Goal: Transaction & Acquisition: Purchase product/service

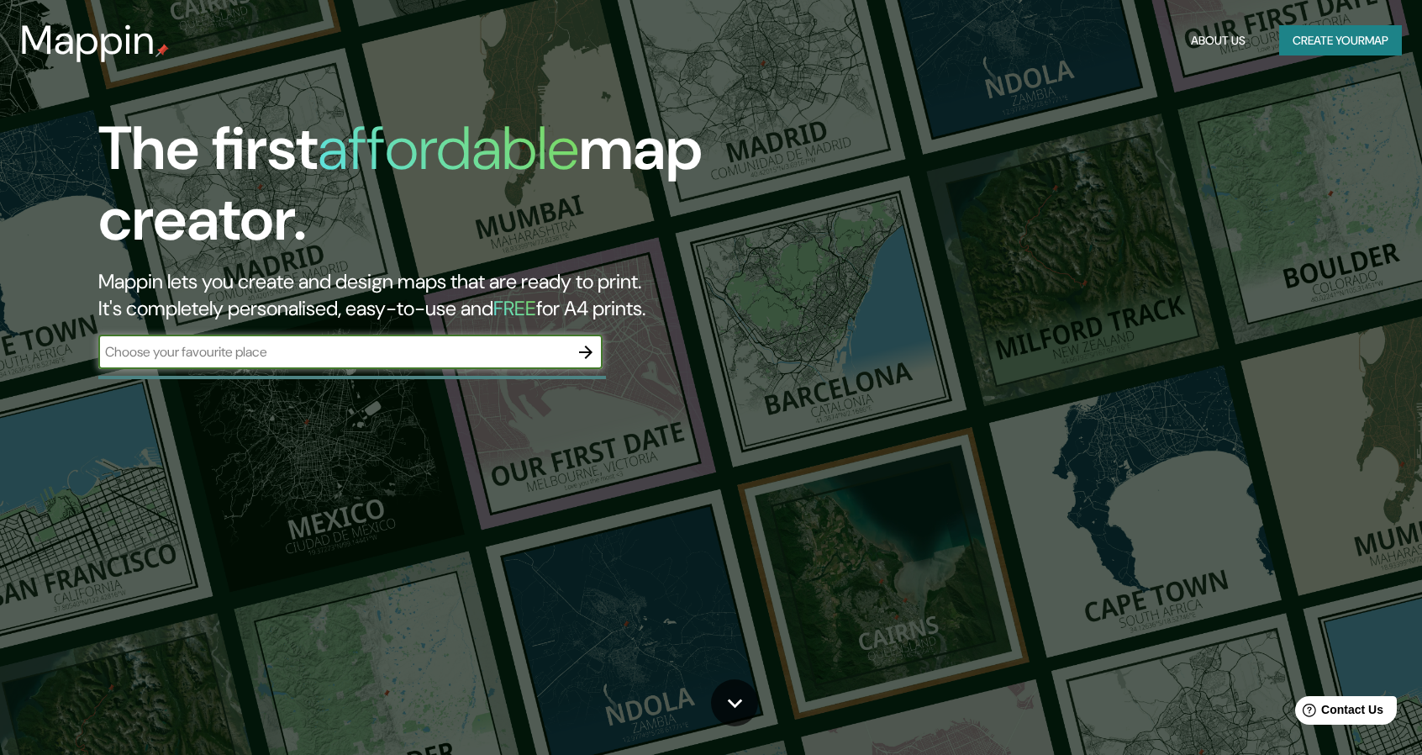
drag, startPoint x: 345, startPoint y: 352, endPoint x: 335, endPoint y: 350, distance: 10.4
click at [345, 352] on input "text" at bounding box center [333, 351] width 471 height 19
type input "la coronilla zapopan [GEOGRAPHIC_DATA]"
click at [597, 350] on button "button" at bounding box center [586, 352] width 34 height 34
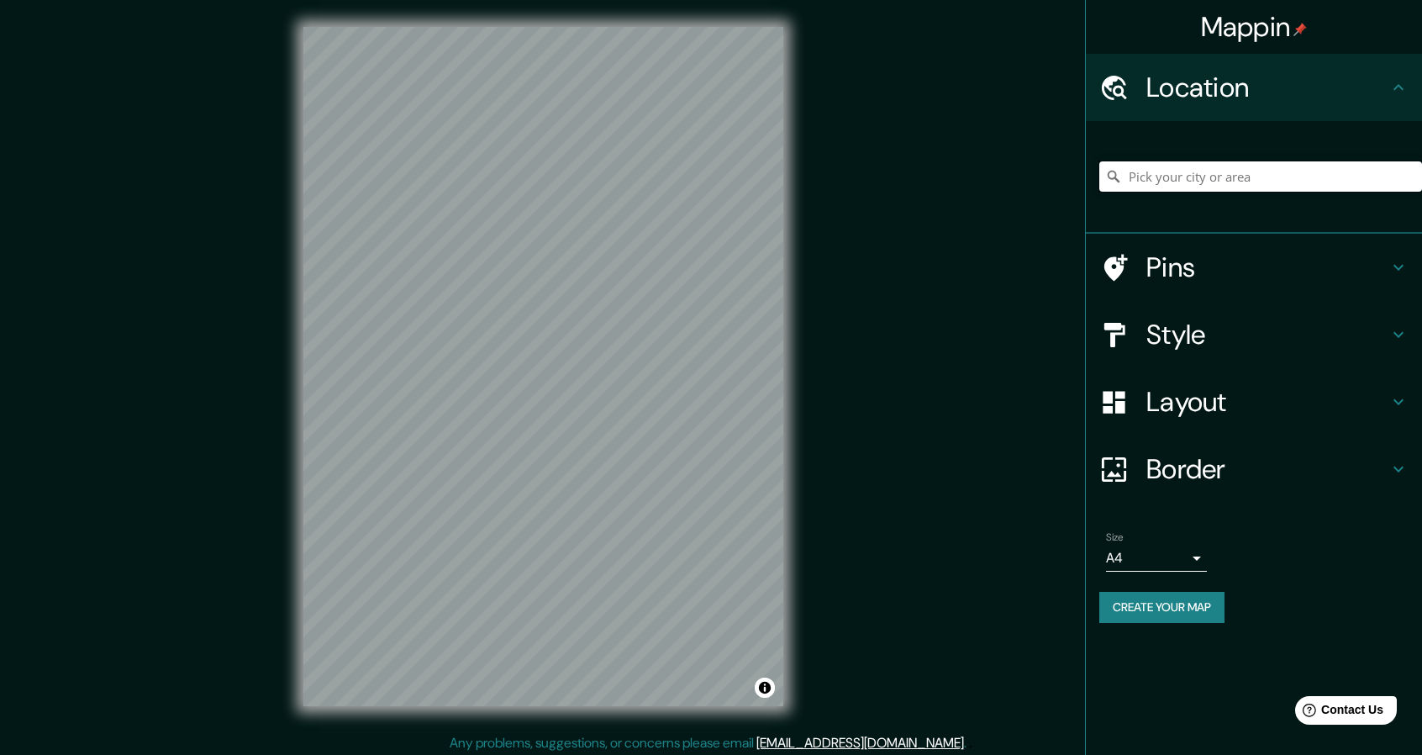
click at [1197, 179] on input "Pick your city or area" at bounding box center [1260, 176] width 323 height 30
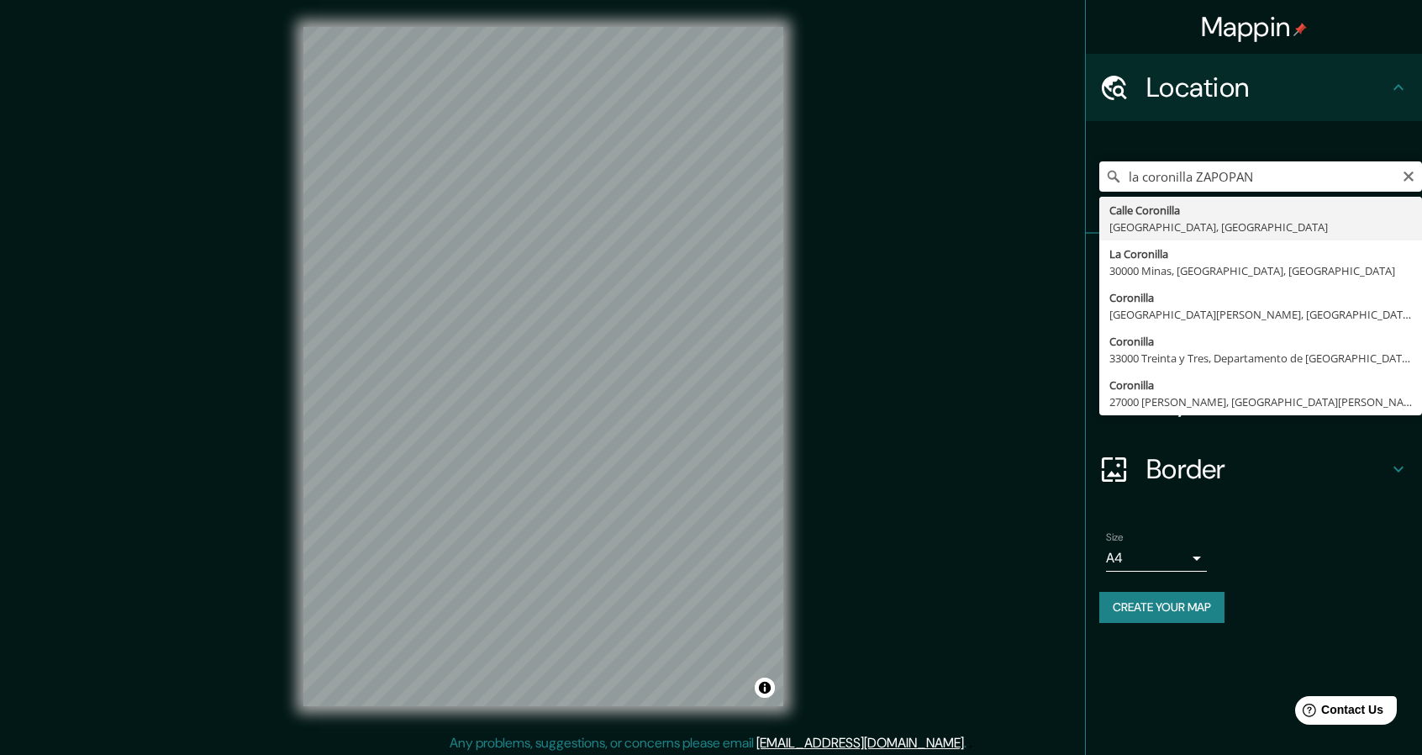
type input "[GEOGRAPHIC_DATA]"
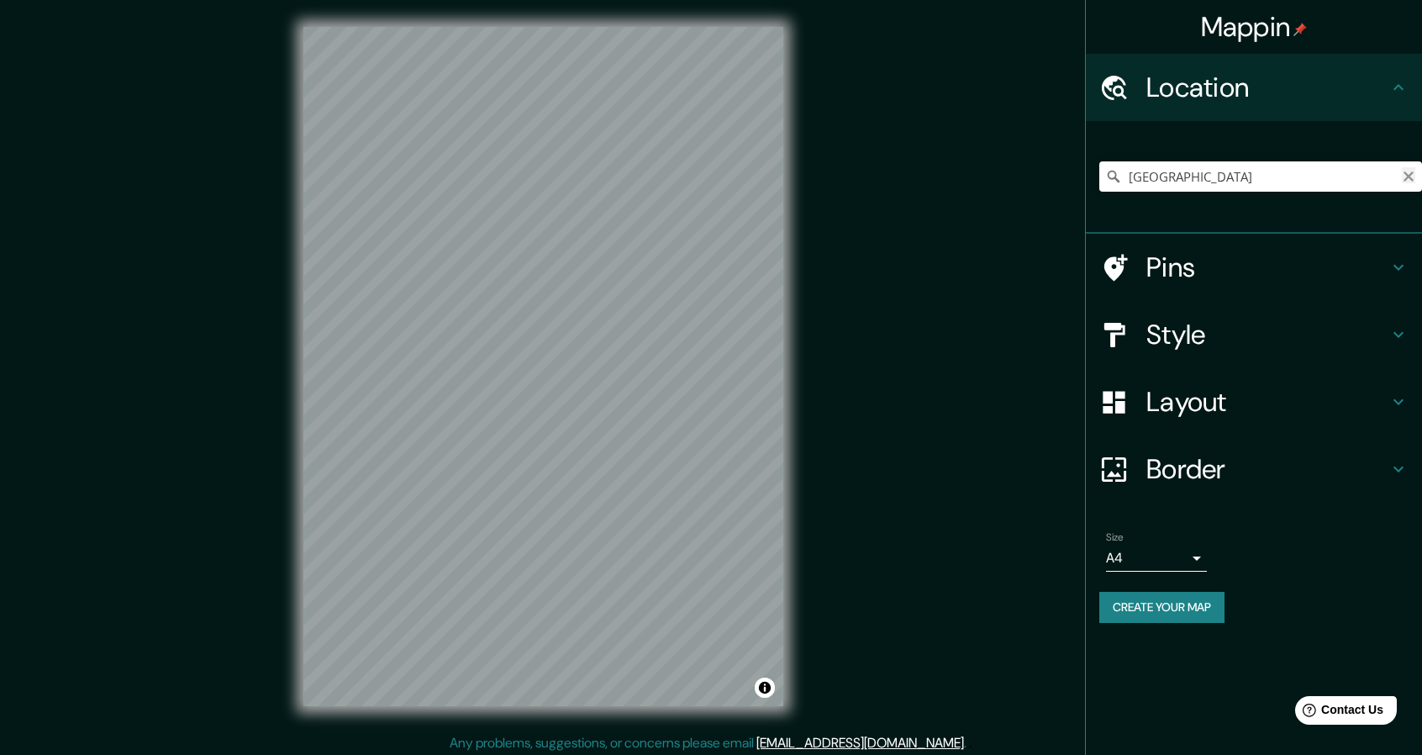
click at [1414, 179] on icon "Clear" at bounding box center [1408, 176] width 13 height 13
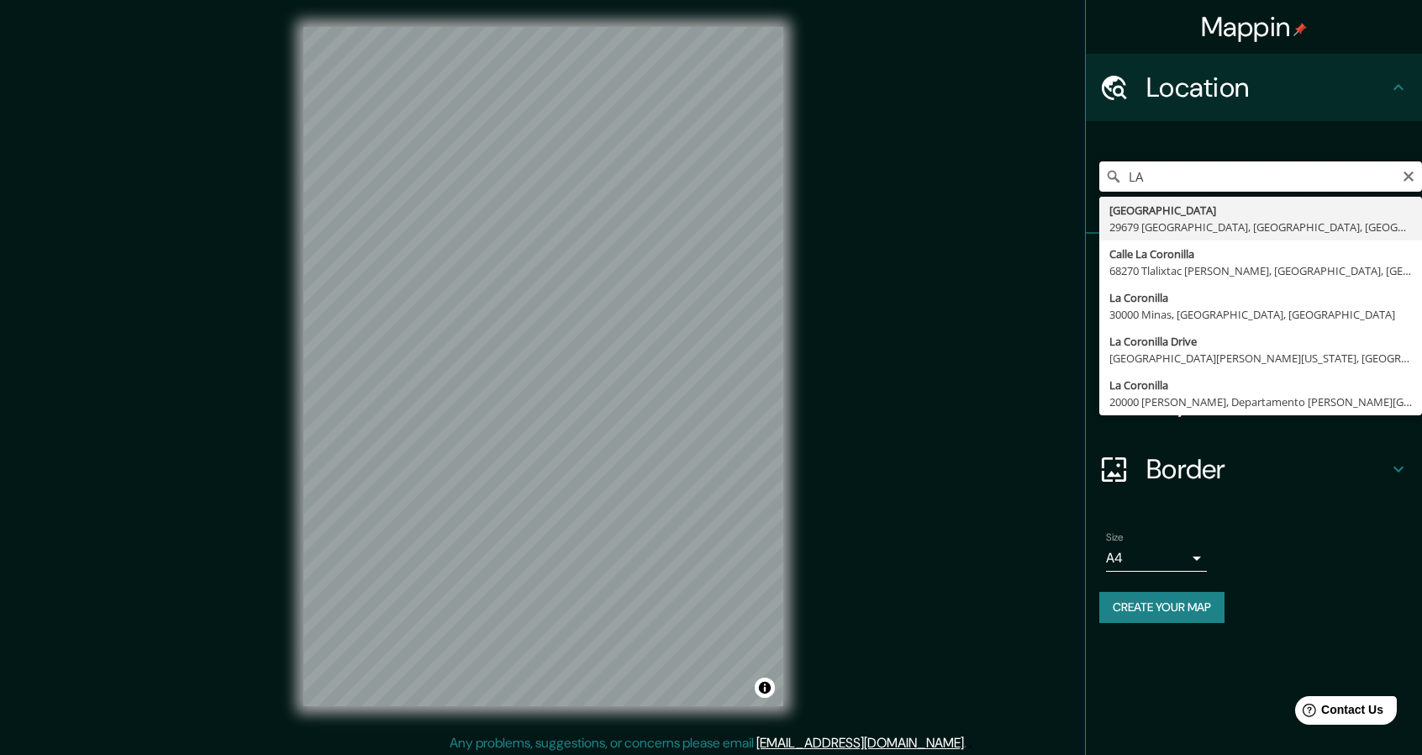
type input "L"
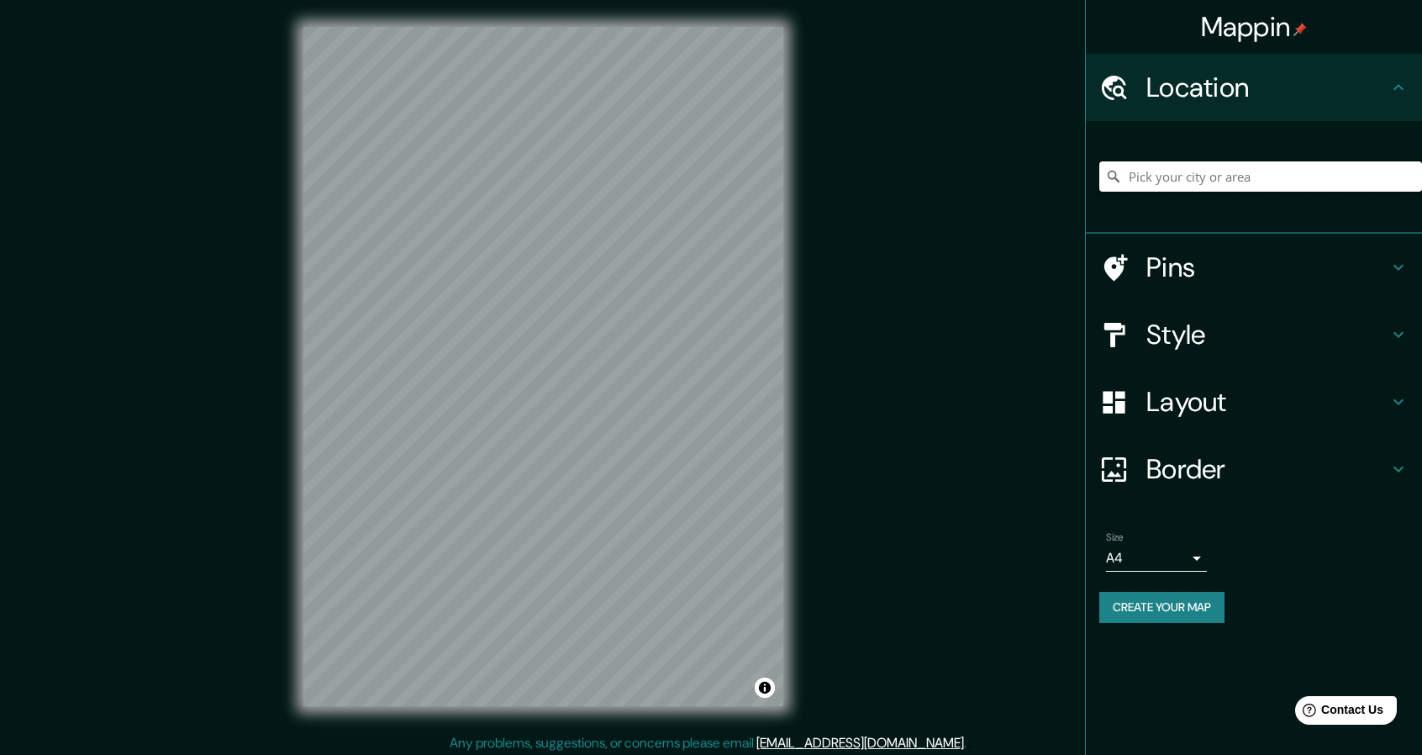
paste input "20.761337113674802, -103.32180234981135"
type input "20.761337113674802, -103.32180234981135"
click at [1397, 174] on input "20.761337113674802, -103.32180234981135" at bounding box center [1260, 176] width 323 height 30
drag, startPoint x: 1397, startPoint y: 174, endPoint x: 1125, endPoint y: 182, distance: 271.6
click at [1125, 182] on input "20.761337113674802, -103.32180234981135" at bounding box center [1260, 176] width 323 height 30
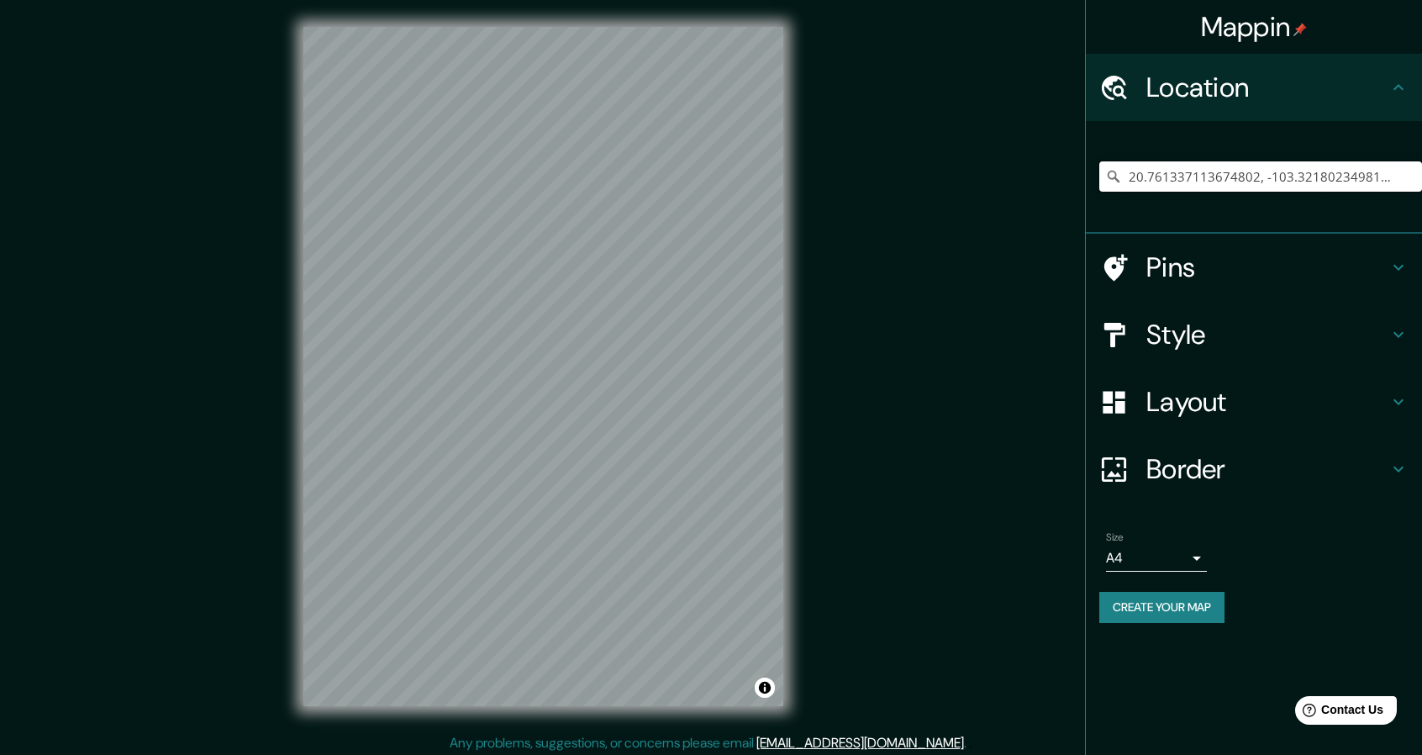
click at [1419, 171] on input "20.761337113674802, -103.32180234981135" at bounding box center [1260, 176] width 323 height 30
drag, startPoint x: 1389, startPoint y: 182, endPoint x: 1111, endPoint y: 197, distance: 277.7
click at [1111, 197] on div "20.761337113674802, -103.32180234981135" at bounding box center [1260, 176] width 323 height 84
paste input "QM6H+F7, 45189 [PERSON_NAME], Jal."
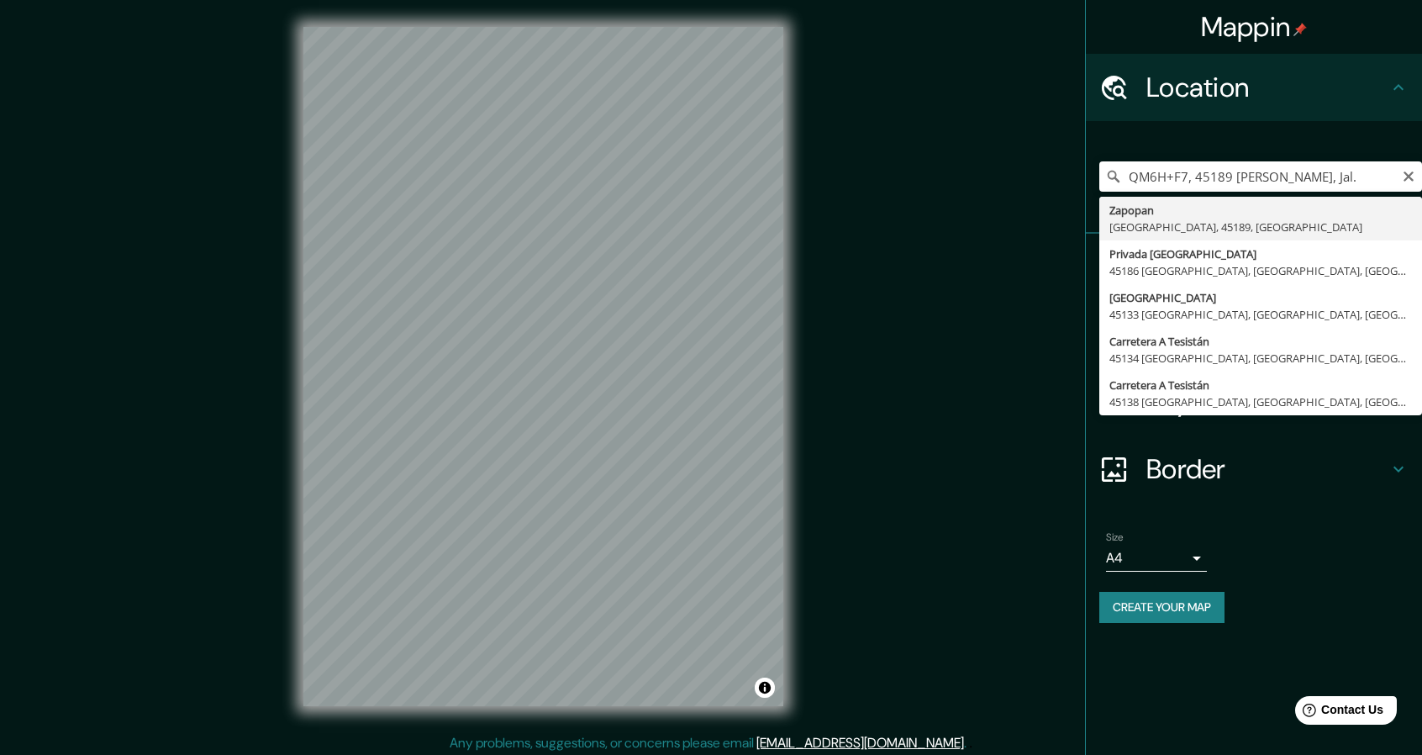
type input "Zapopan, [GEOGRAPHIC_DATA], 45189, [GEOGRAPHIC_DATA]"
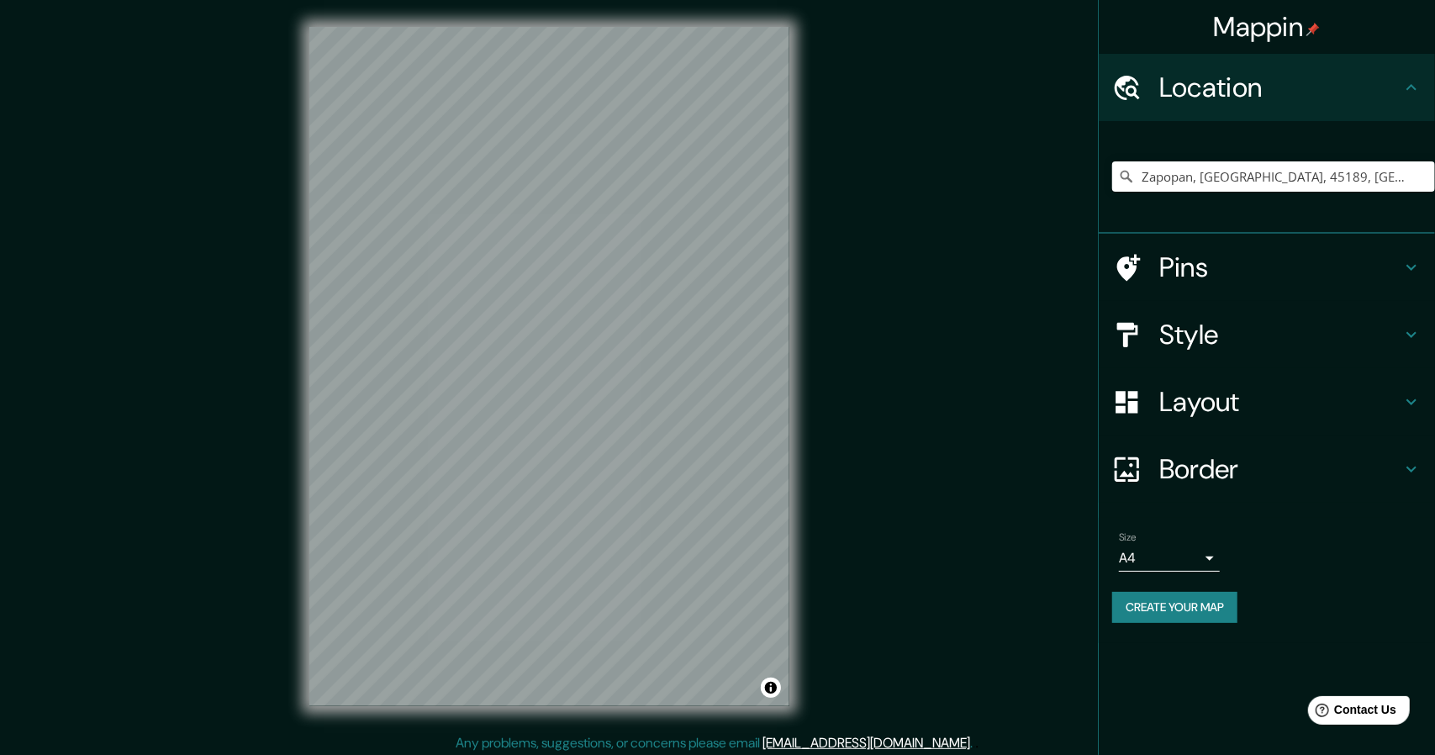
click at [1170, 568] on body "Mappin Location [GEOGRAPHIC_DATA], [GEOGRAPHIC_DATA], [GEOGRAPHIC_DATA], [GEOGR…" at bounding box center [717, 377] width 1435 height 755
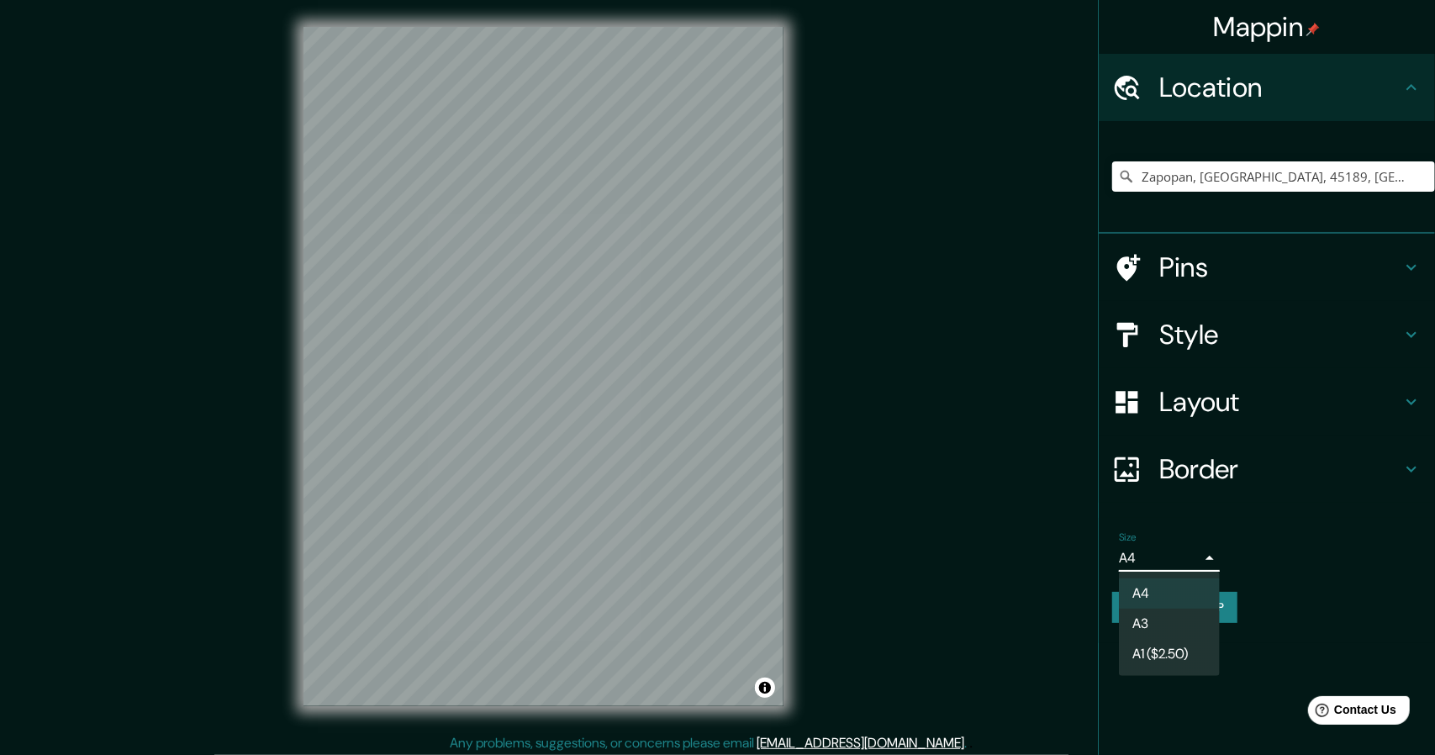
click at [1151, 619] on li "A3" at bounding box center [1169, 624] width 101 height 30
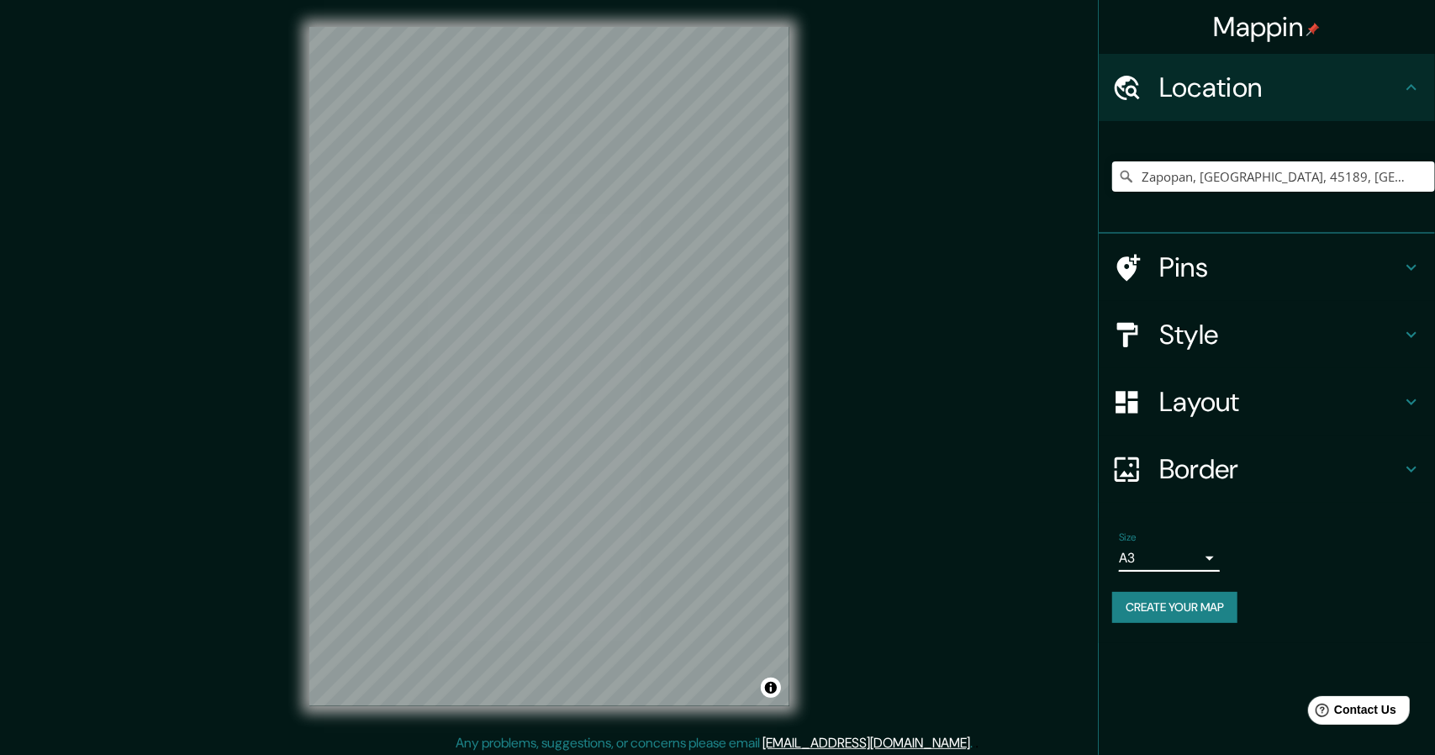
click at [1172, 558] on body "Mappin Location [GEOGRAPHIC_DATA], [GEOGRAPHIC_DATA], [GEOGRAPHIC_DATA], [GEOGR…" at bounding box center [717, 377] width 1435 height 755
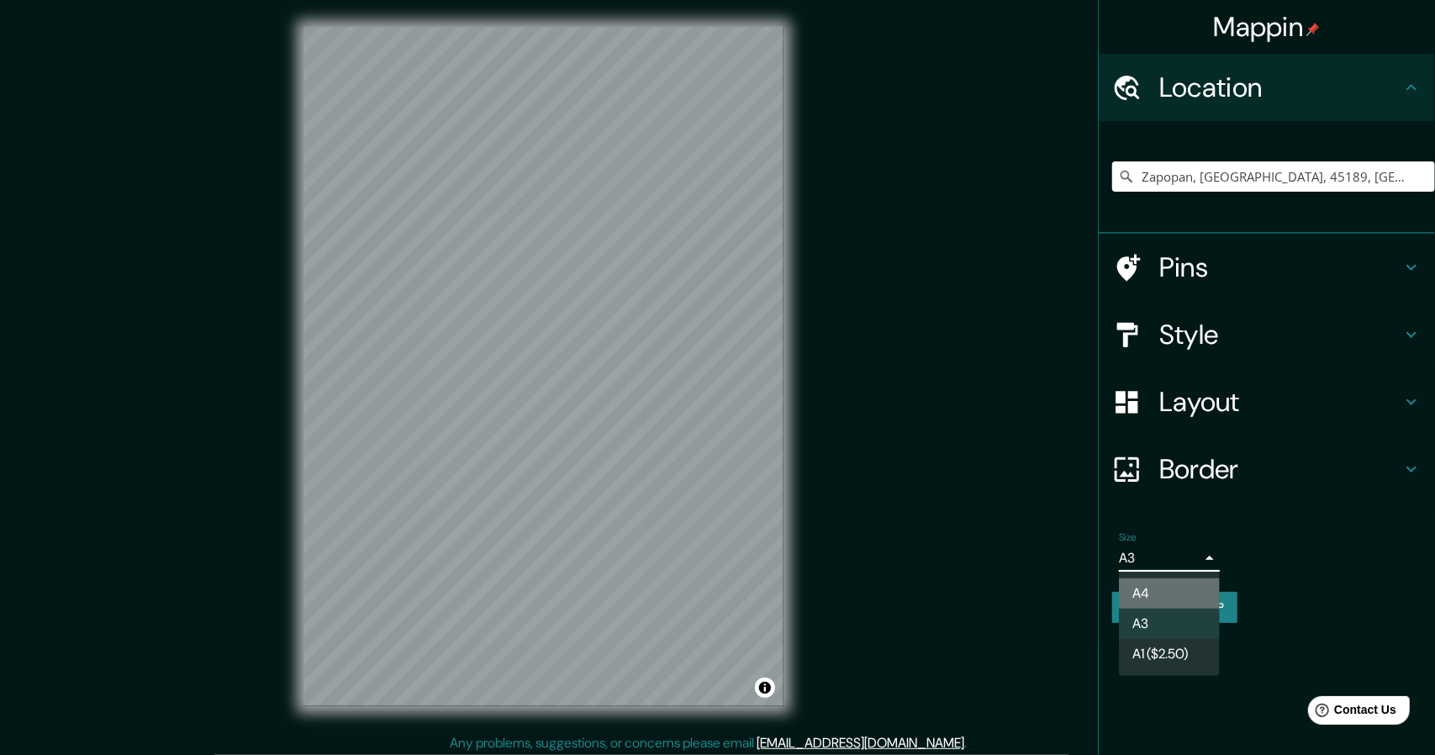
drag, startPoint x: 1178, startPoint y: 583, endPoint x: 1165, endPoint y: 582, distance: 13.5
click at [1178, 582] on li "A4" at bounding box center [1169, 593] width 101 height 30
type input "single"
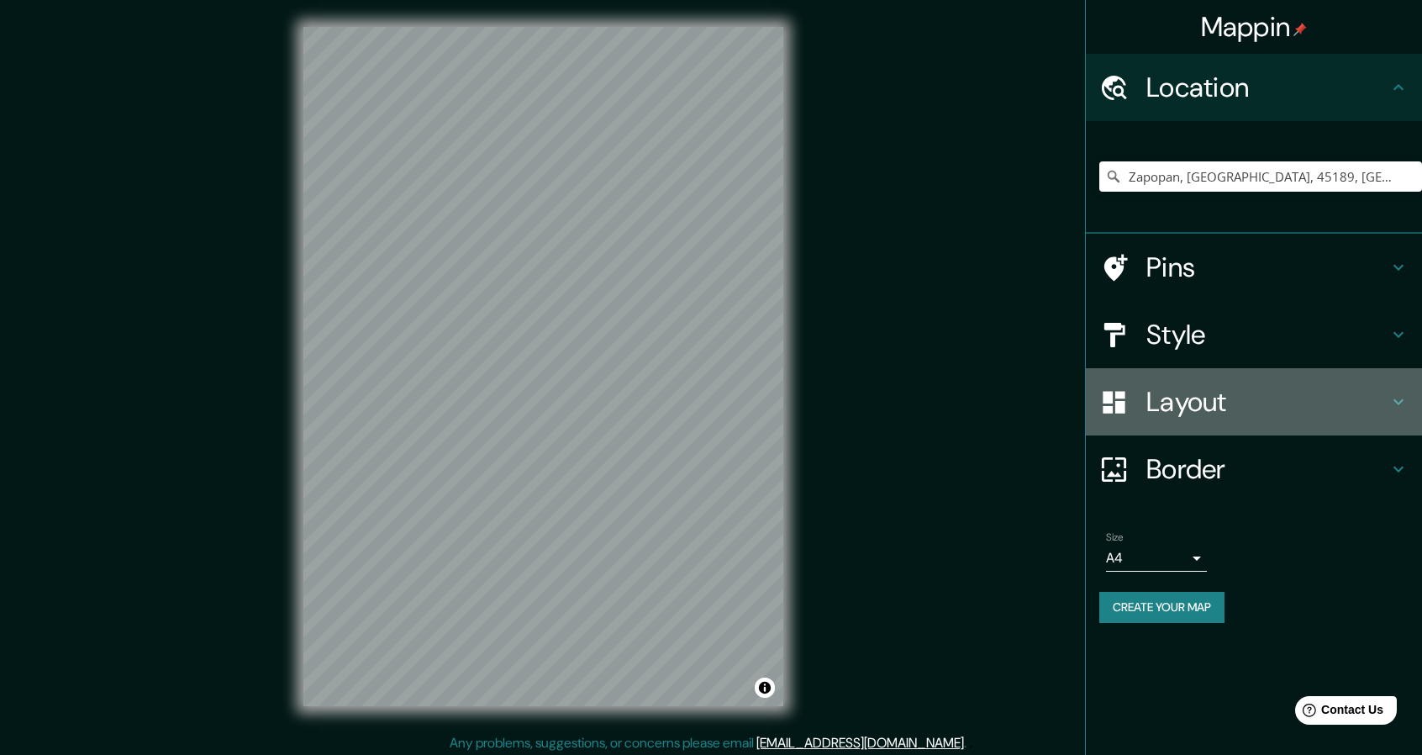
click at [1249, 409] on h4 "Layout" at bounding box center [1267, 402] width 242 height 34
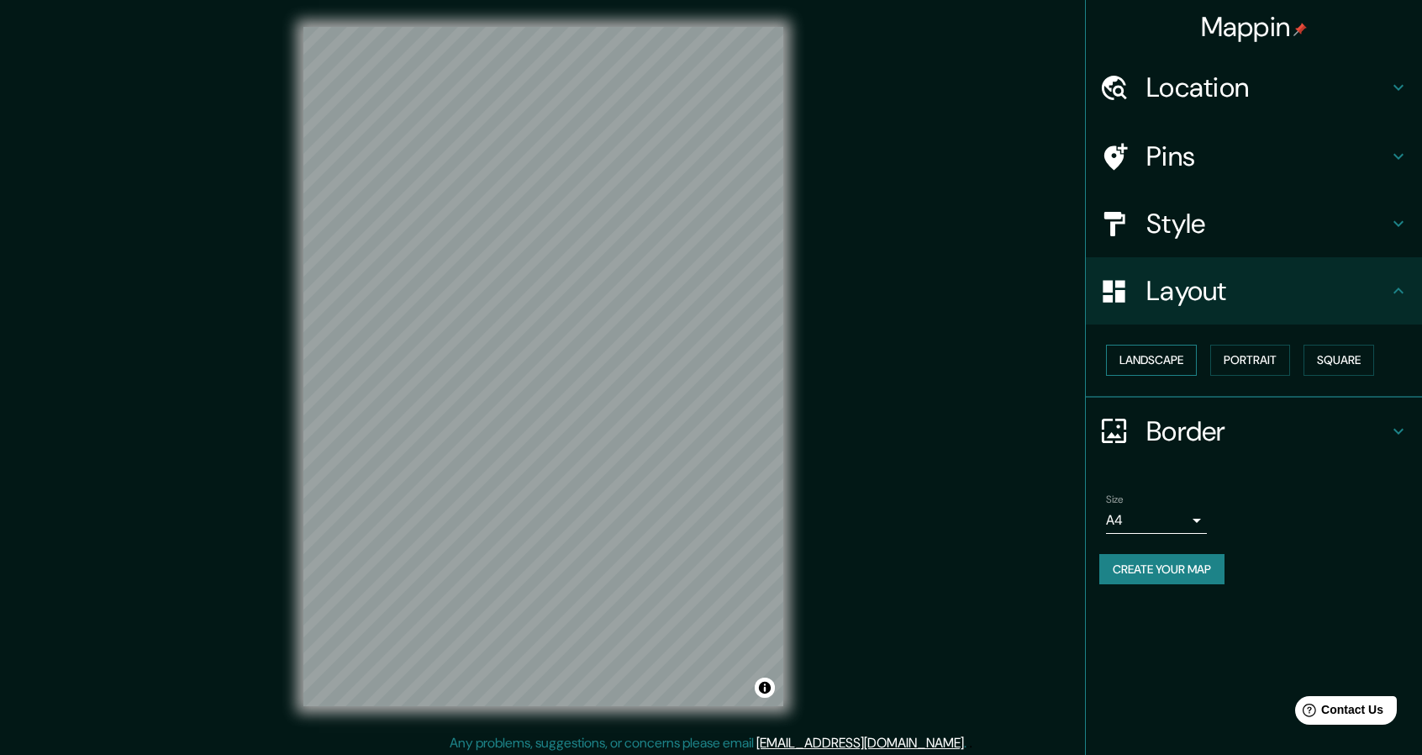
click at [1125, 350] on button "Landscape" at bounding box center [1151, 360] width 91 height 31
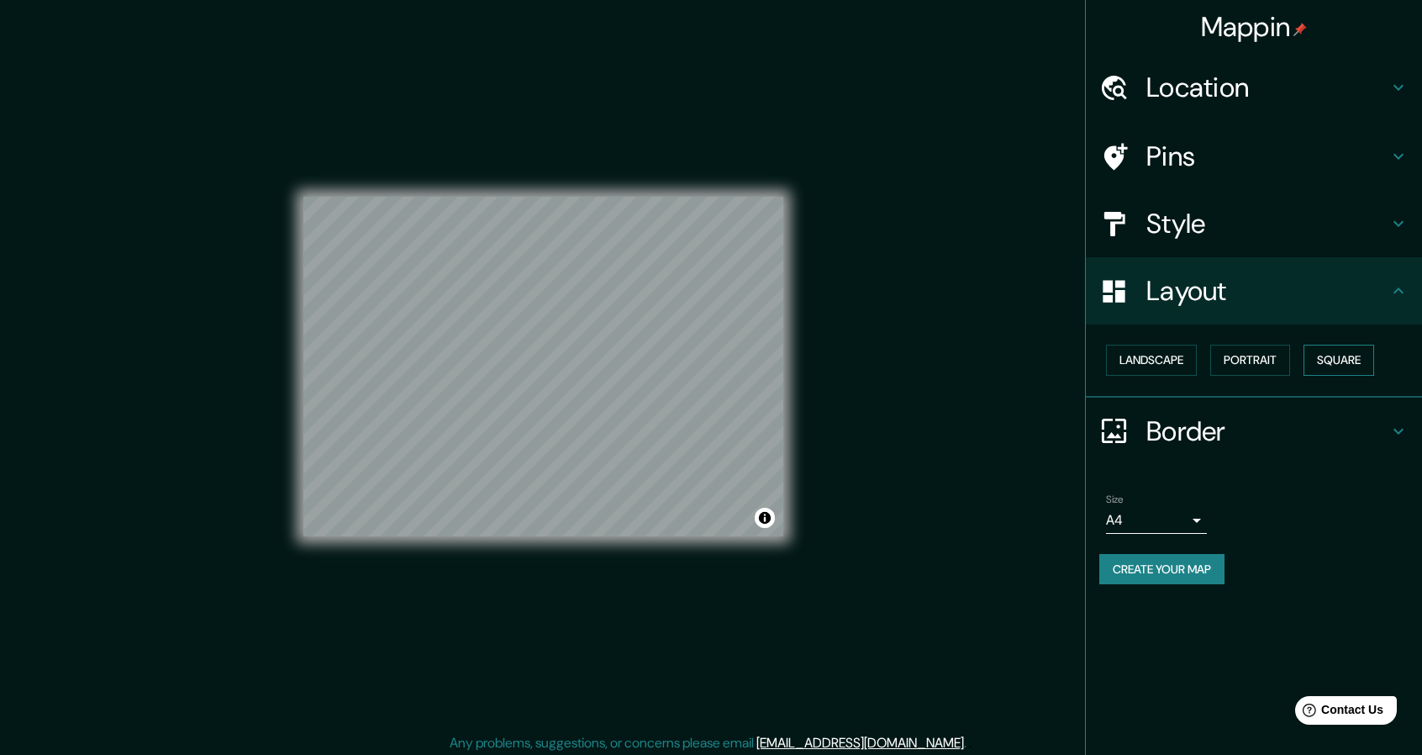
click at [1343, 367] on button "Square" at bounding box center [1339, 360] width 71 height 31
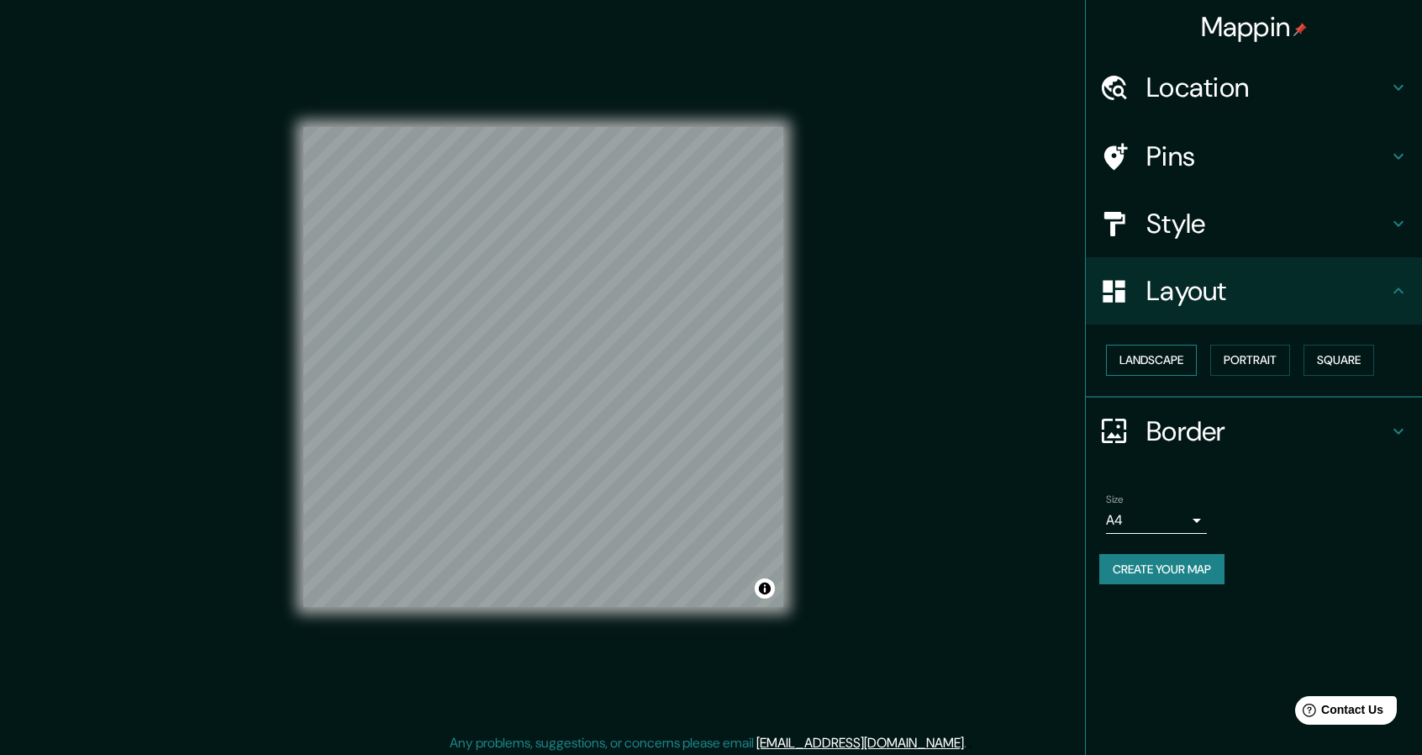
click at [1185, 359] on button "Landscape" at bounding box center [1151, 360] width 91 height 31
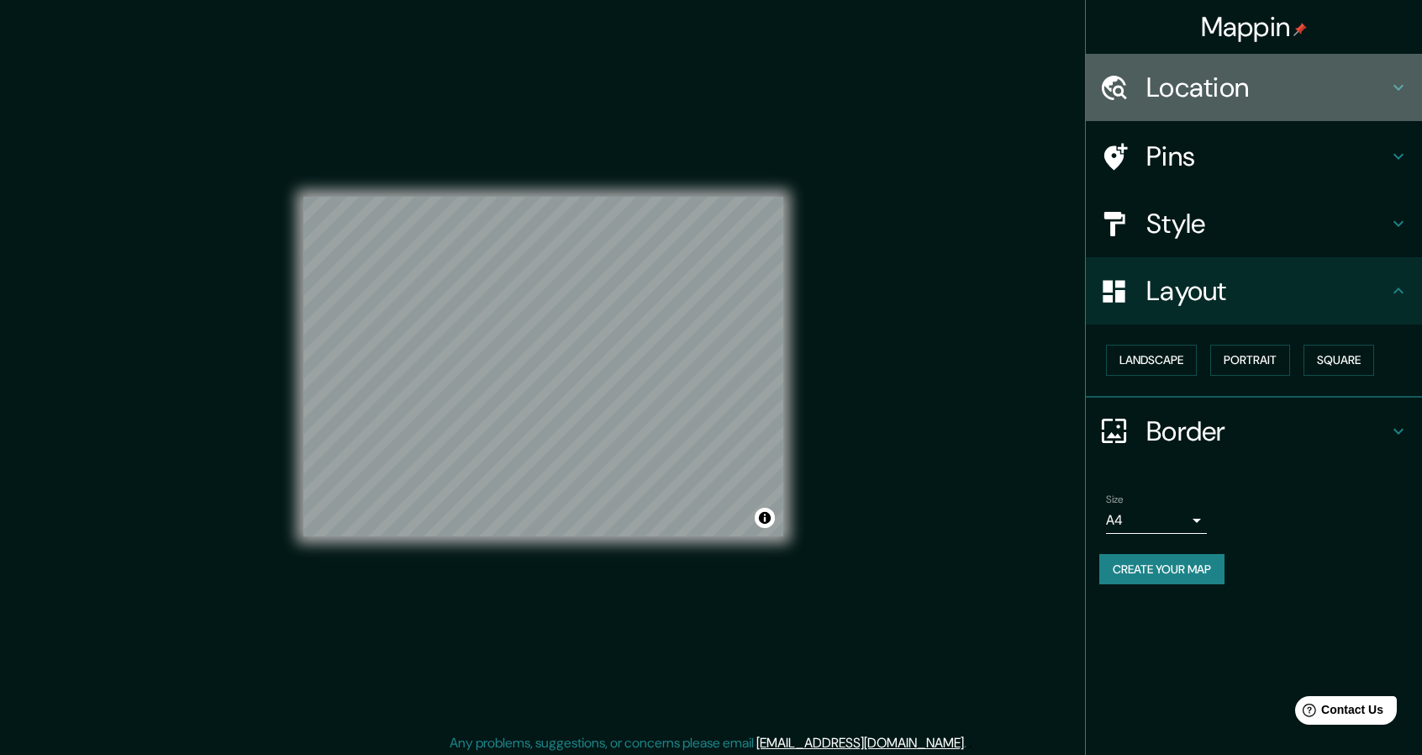
click at [1230, 97] on h4 "Location" at bounding box center [1267, 88] width 242 height 34
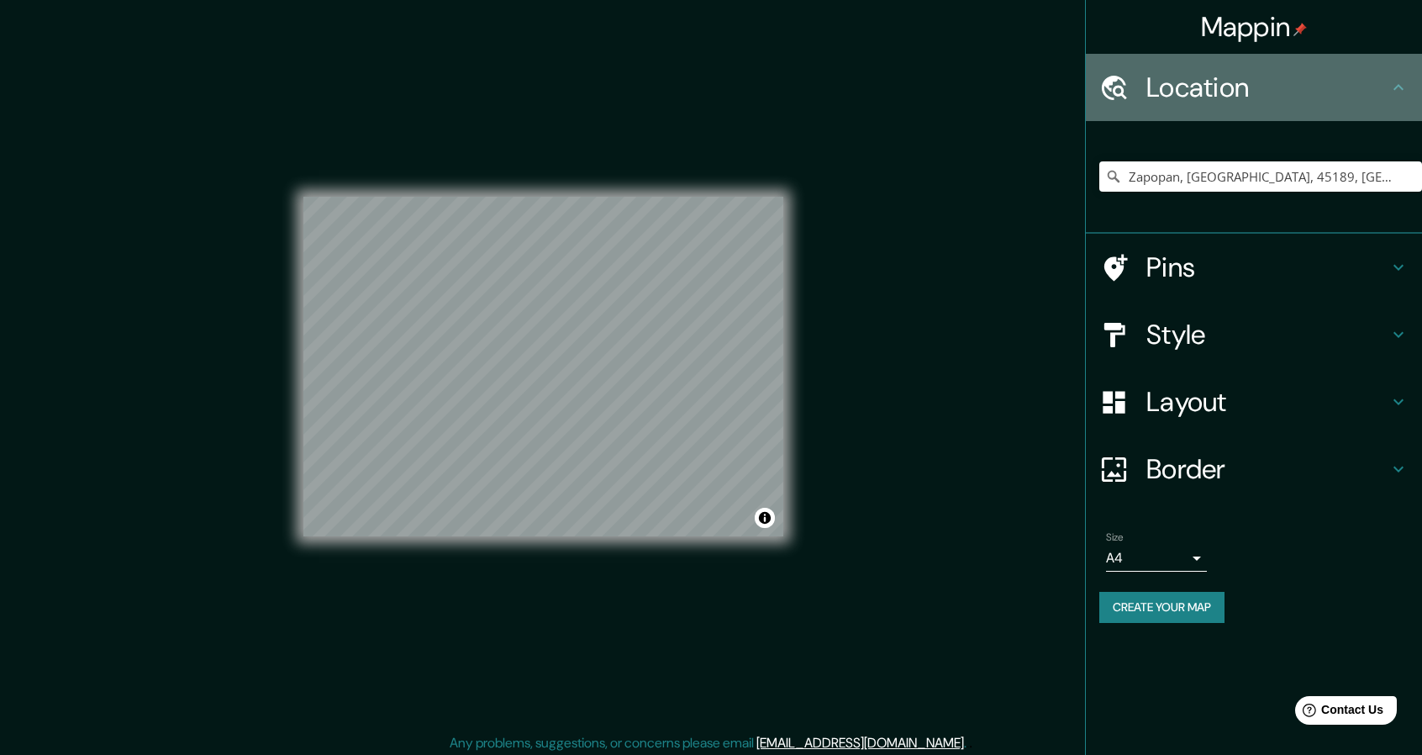
click at [1231, 90] on h4 "Location" at bounding box center [1267, 88] width 242 height 34
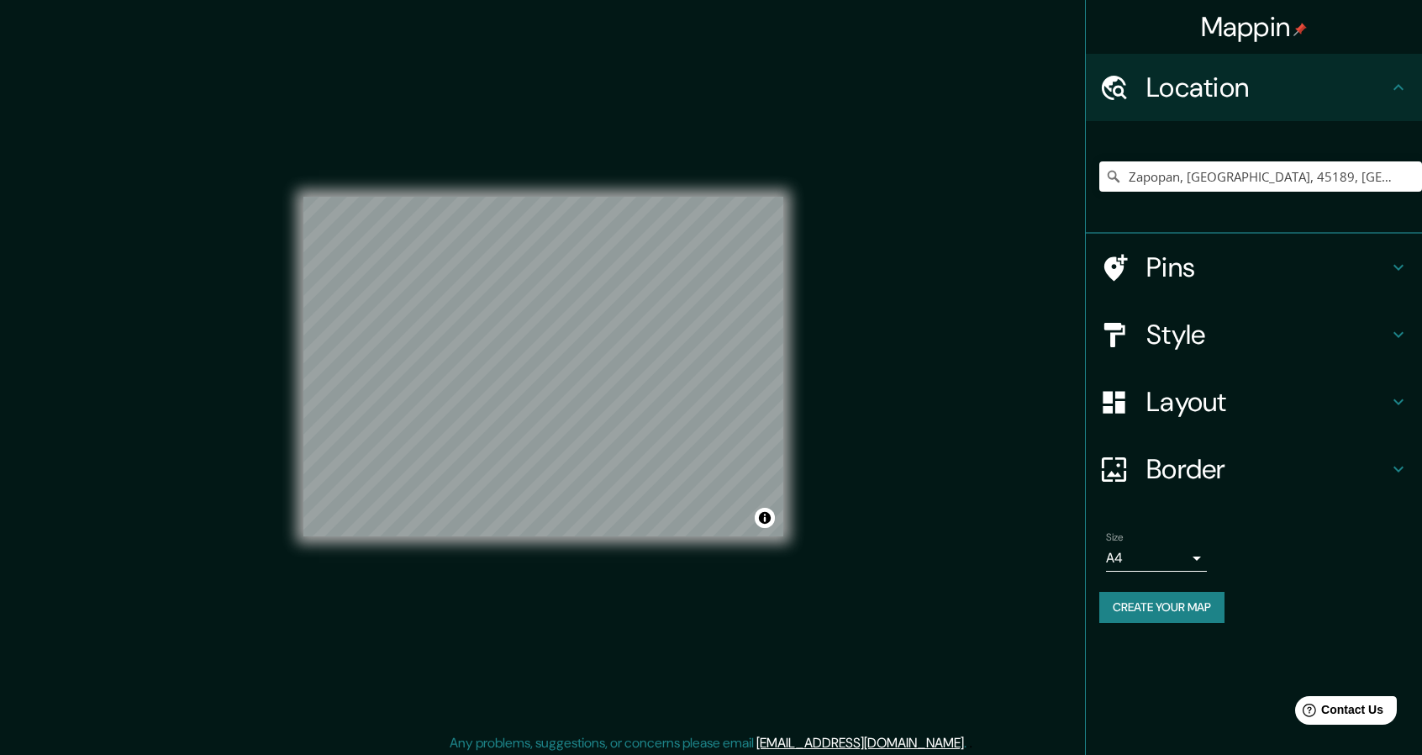
click at [1182, 342] on h4 "Style" at bounding box center [1267, 335] width 242 height 34
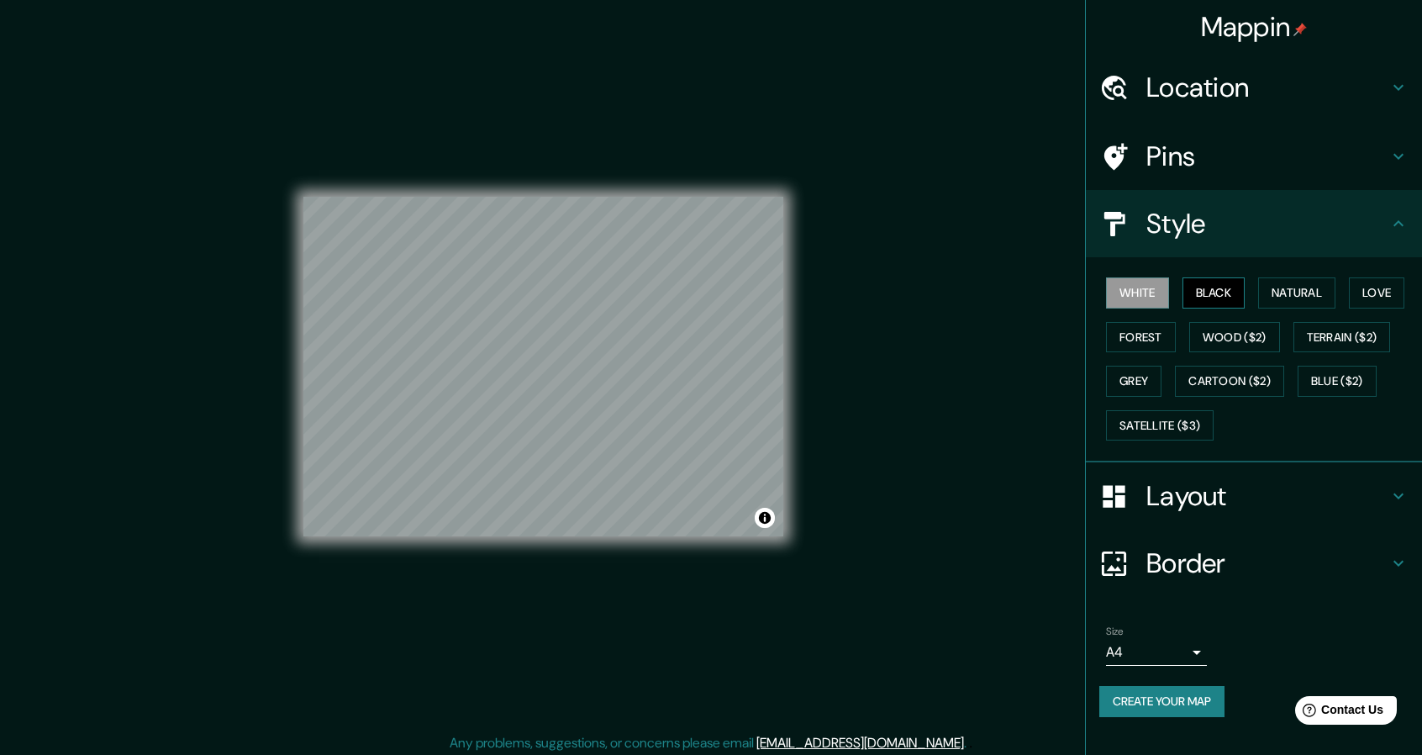
click at [1226, 298] on button "Black" at bounding box center [1214, 292] width 63 height 31
click at [1299, 292] on button "Natural" at bounding box center [1296, 292] width 77 height 31
click at [1367, 286] on button "Love" at bounding box center [1376, 292] width 55 height 31
click at [1143, 323] on button "Forest" at bounding box center [1141, 337] width 70 height 31
click at [1153, 386] on button "Grey" at bounding box center [1133, 381] width 55 height 31
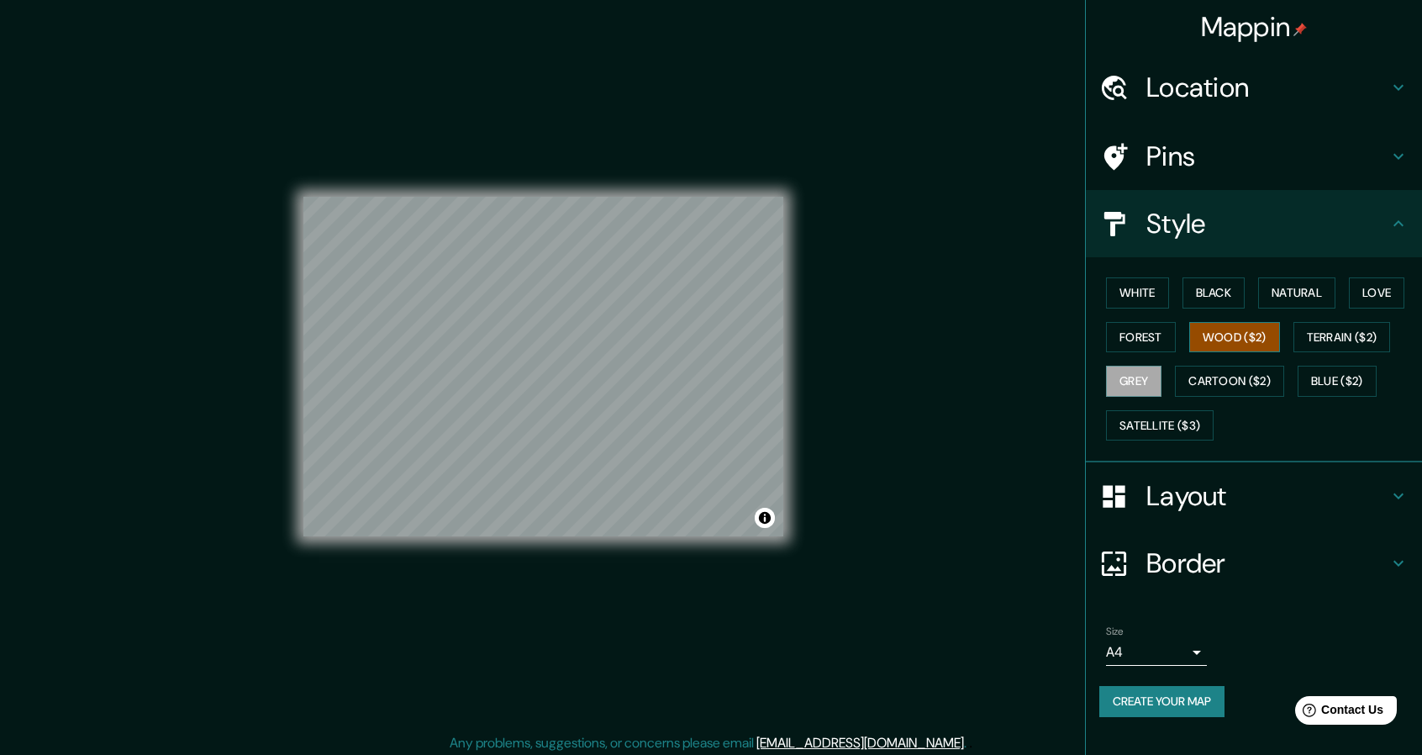
click at [1222, 334] on button "Wood ($2)" at bounding box center [1234, 337] width 91 height 31
click at [1202, 284] on button "Black" at bounding box center [1214, 292] width 63 height 31
click at [1284, 293] on button "Natural" at bounding box center [1296, 292] width 77 height 31
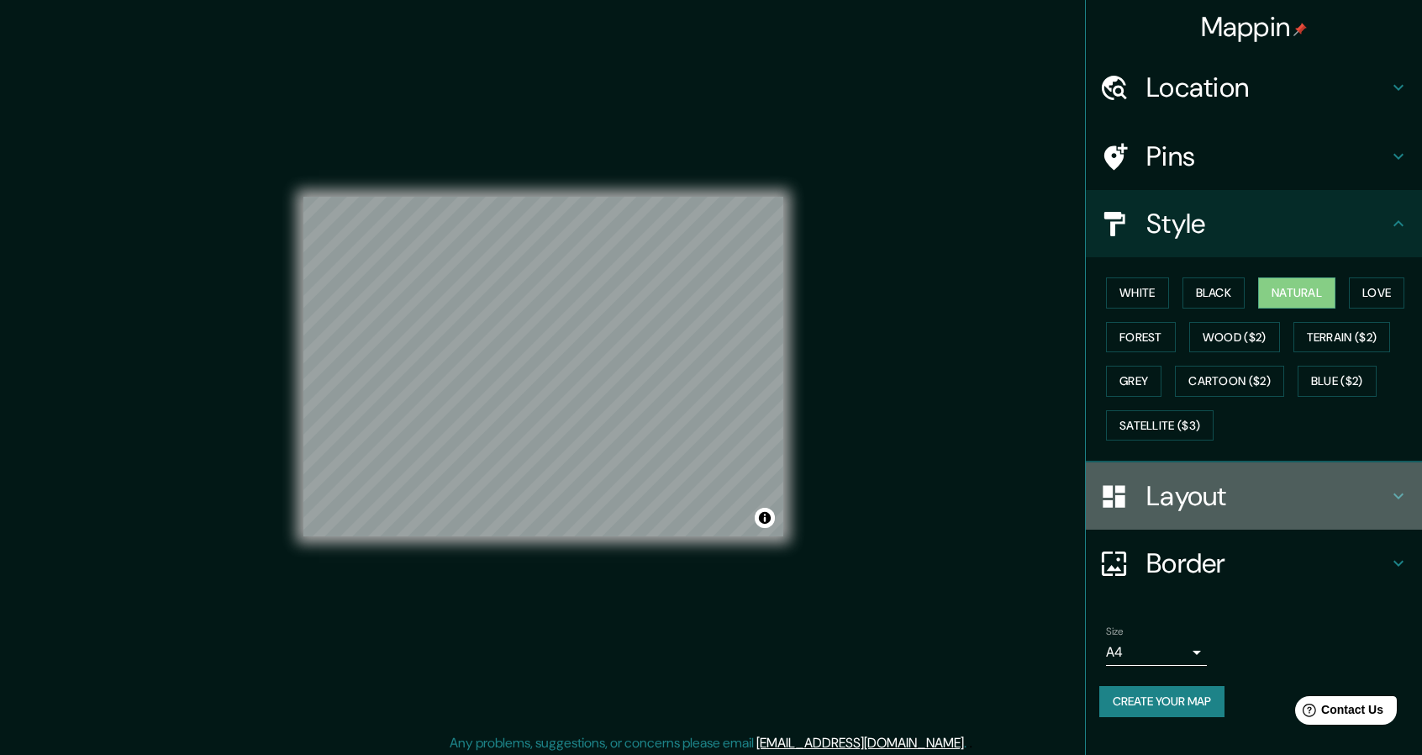
click at [1244, 498] on h4 "Layout" at bounding box center [1267, 496] width 242 height 34
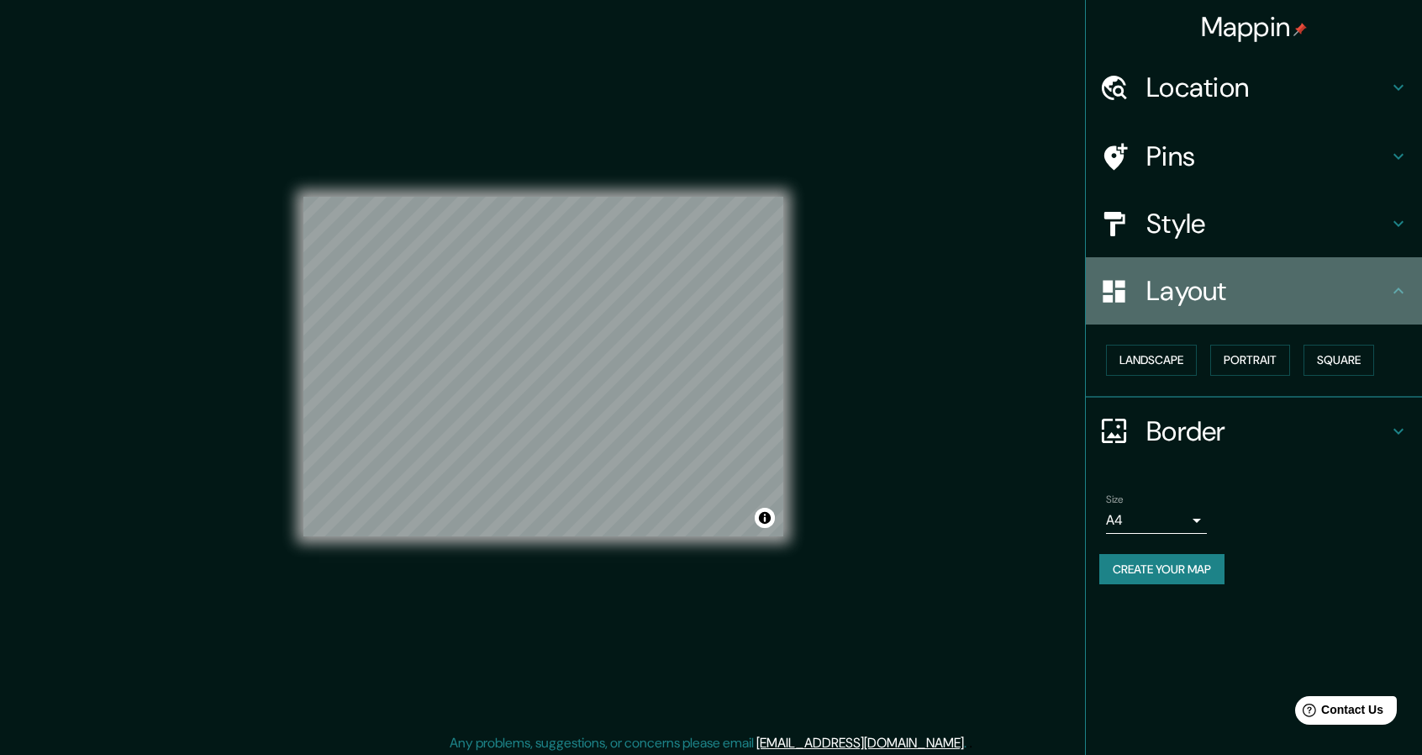
click at [1279, 295] on h4 "Layout" at bounding box center [1267, 291] width 242 height 34
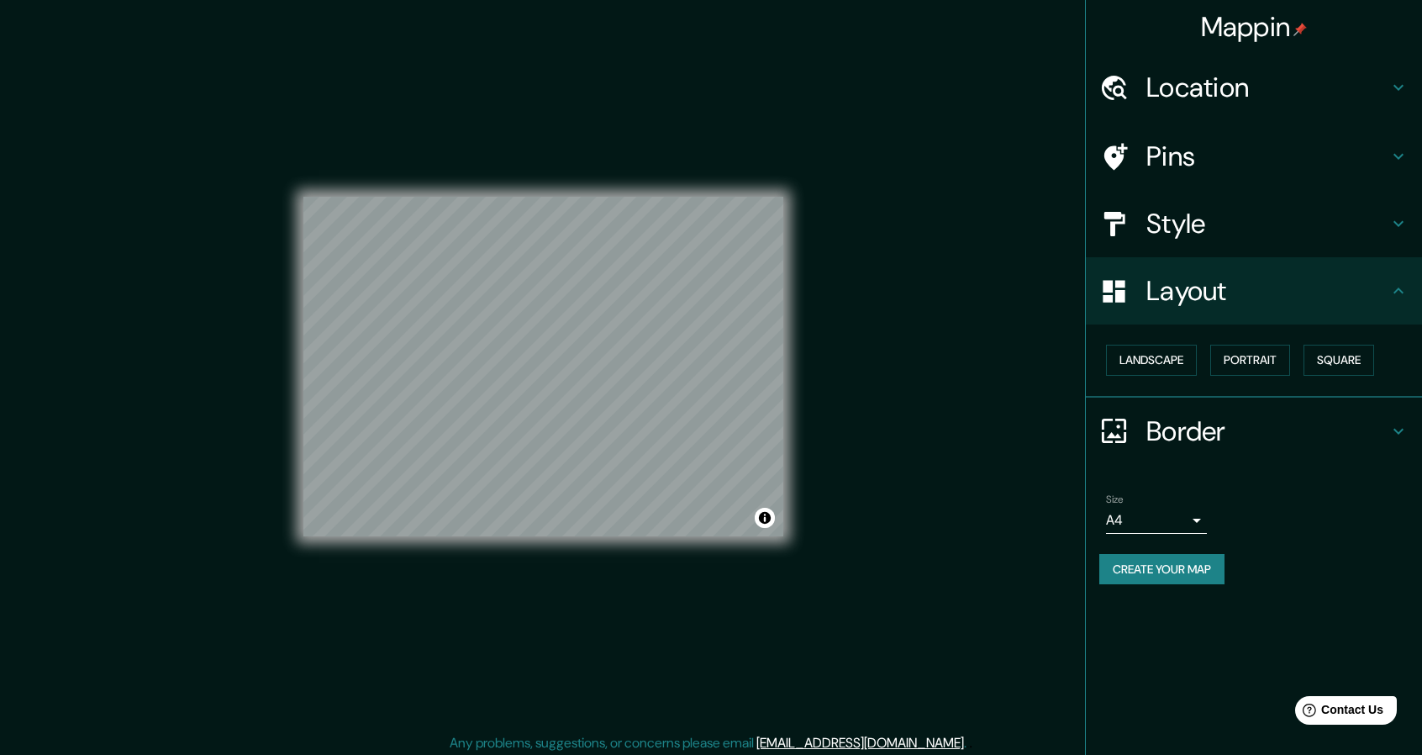
click at [1286, 433] on h4 "Border" at bounding box center [1267, 431] width 242 height 34
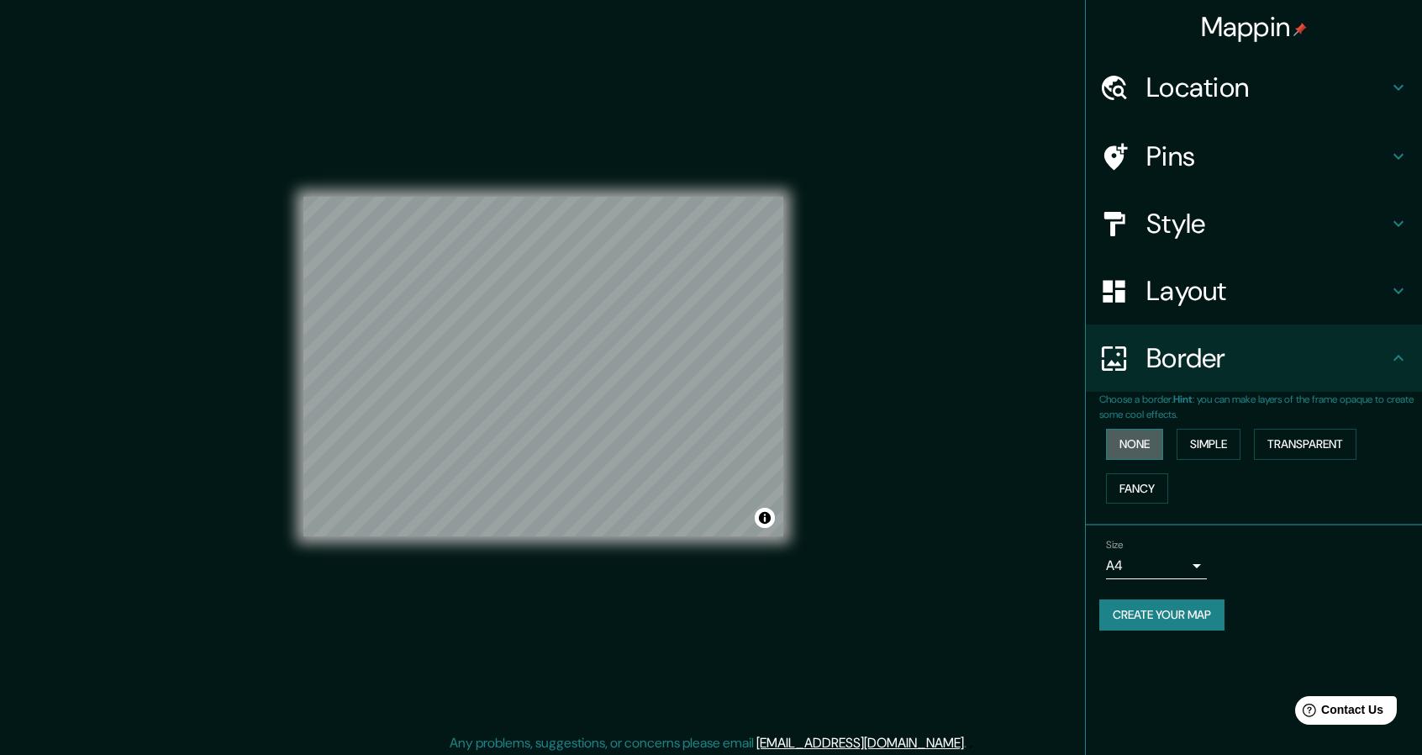
click at [1158, 443] on button "None" at bounding box center [1134, 444] width 57 height 31
click at [1232, 456] on button "Simple" at bounding box center [1209, 444] width 64 height 31
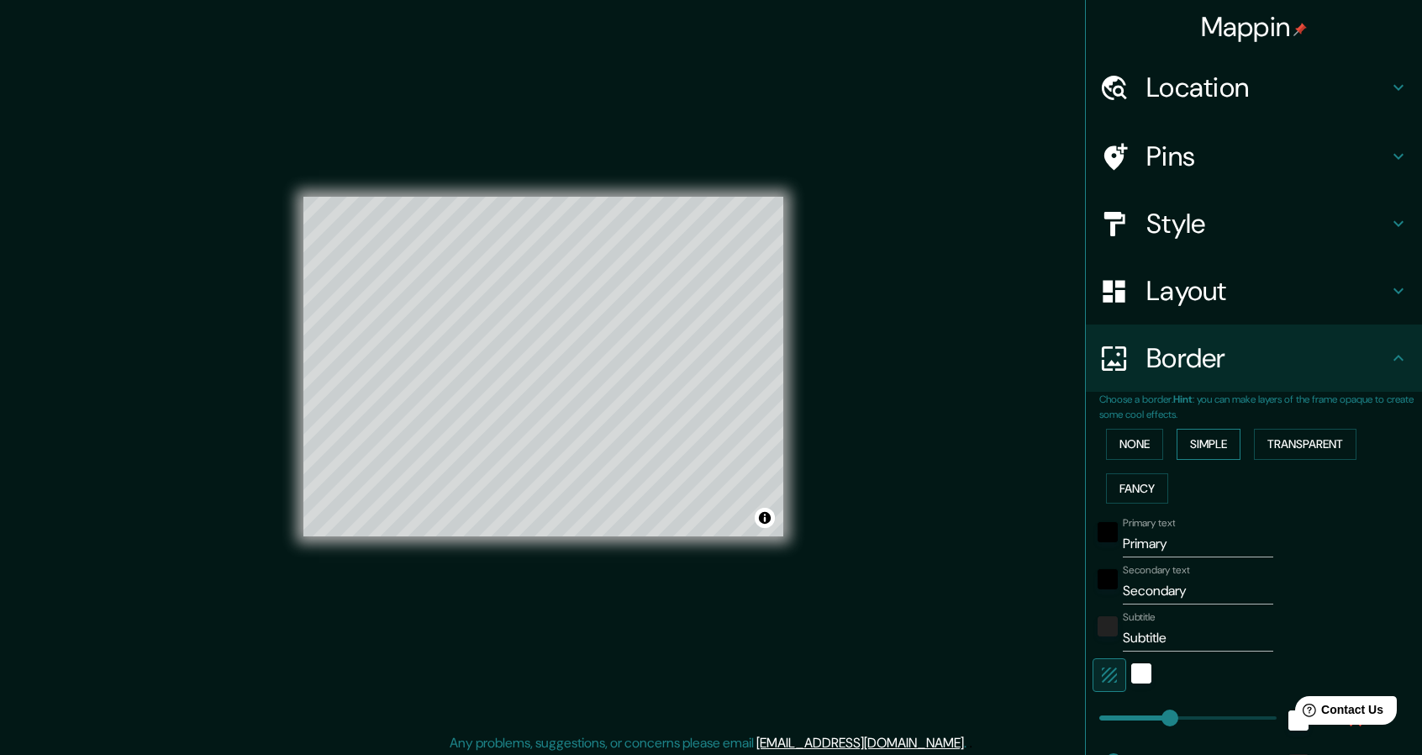
click at [1177, 445] on button "Simple" at bounding box center [1209, 444] width 64 height 31
type input "228"
type input "46"
click at [1125, 438] on button "None" at bounding box center [1134, 444] width 57 height 31
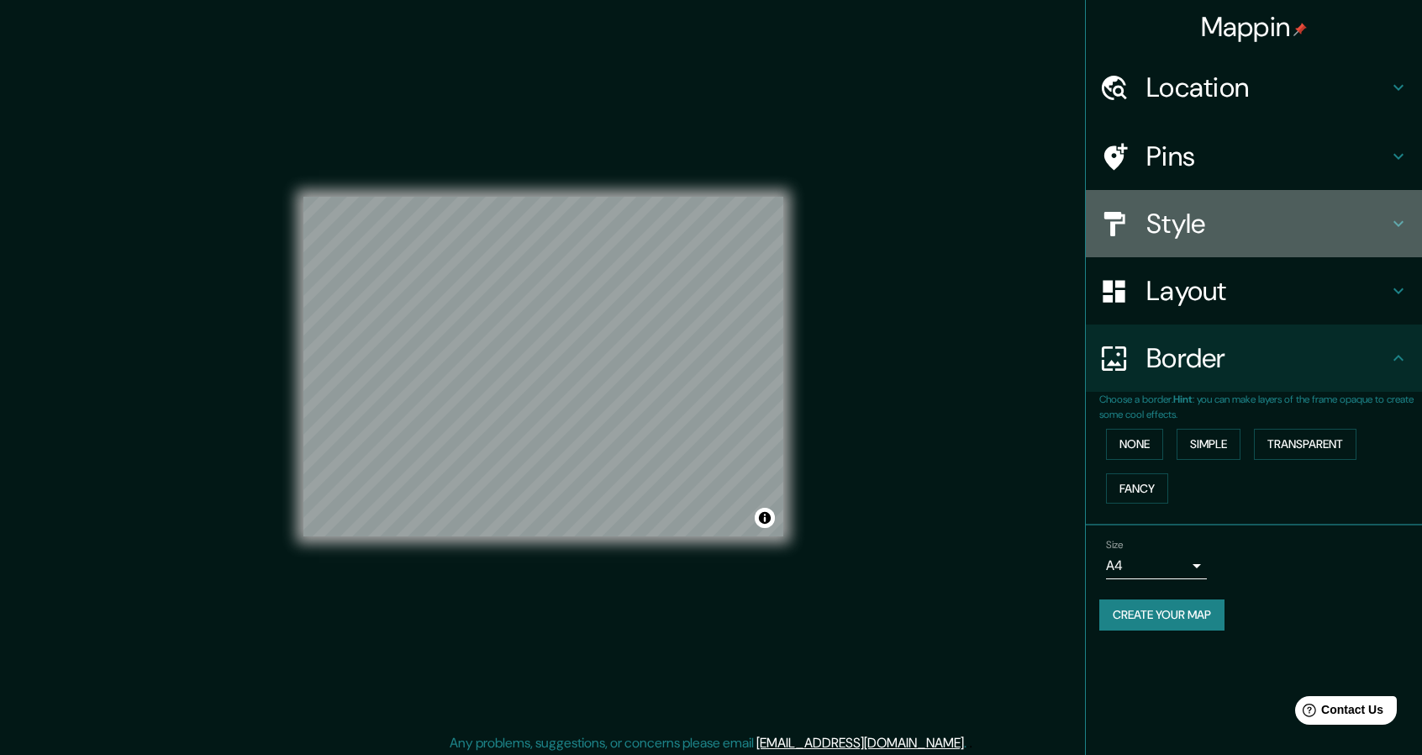
click at [1266, 229] on h4 "Style" at bounding box center [1267, 224] width 242 height 34
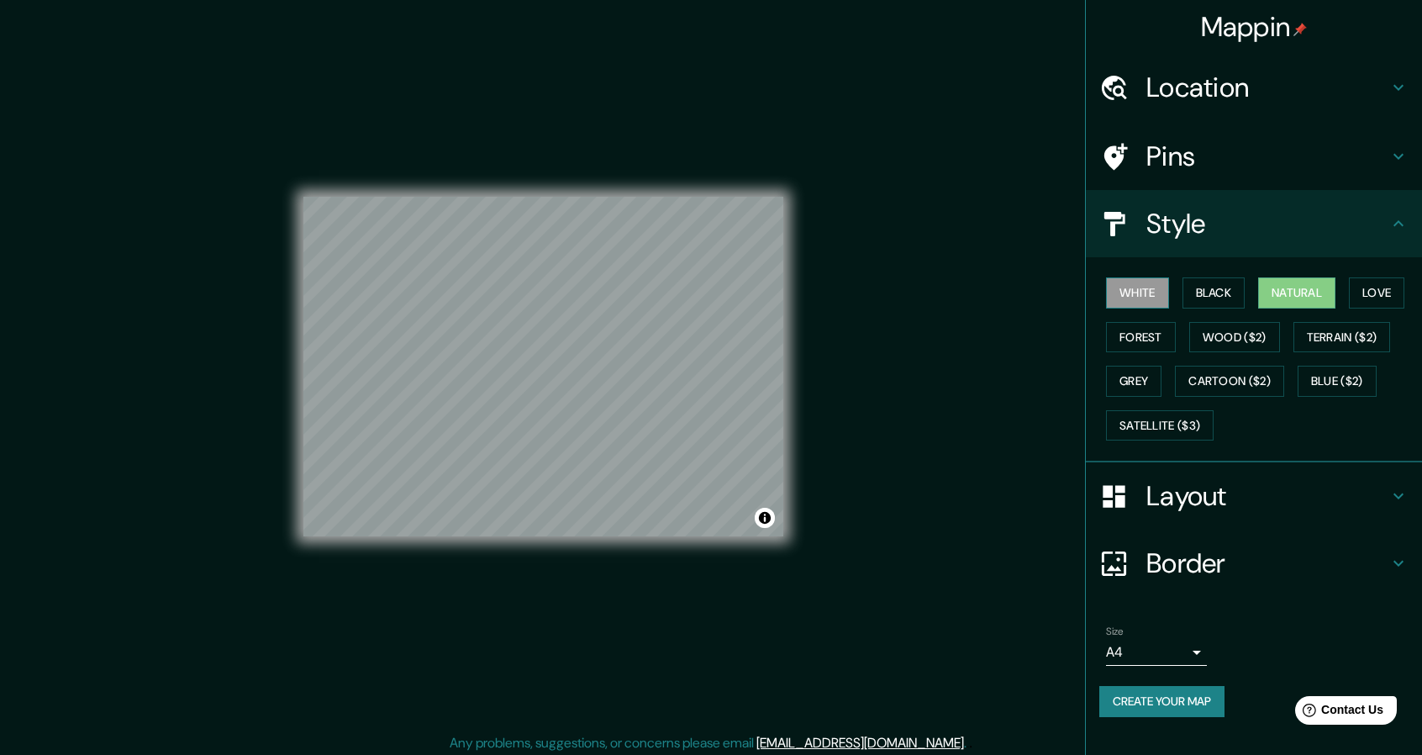
click at [1141, 285] on button "White" at bounding box center [1137, 292] width 63 height 31
click at [1225, 288] on button "Black" at bounding box center [1214, 292] width 63 height 31
click at [1279, 297] on button "Natural" at bounding box center [1296, 292] width 77 height 31
click at [1145, 335] on button "Forest" at bounding box center [1141, 337] width 70 height 31
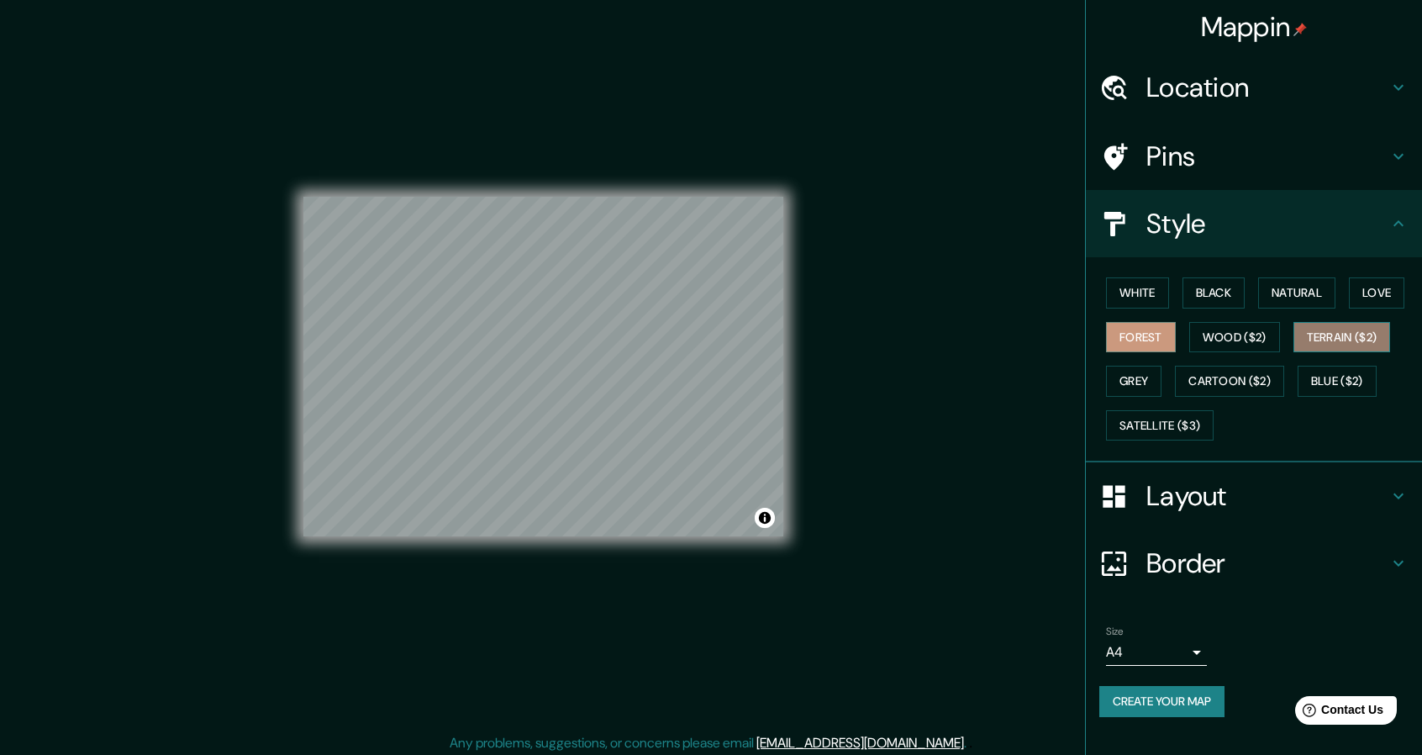
click at [1309, 335] on button "Terrain ($2)" at bounding box center [1342, 337] width 97 height 31
click at [1120, 381] on button "Grey" at bounding box center [1133, 381] width 55 height 31
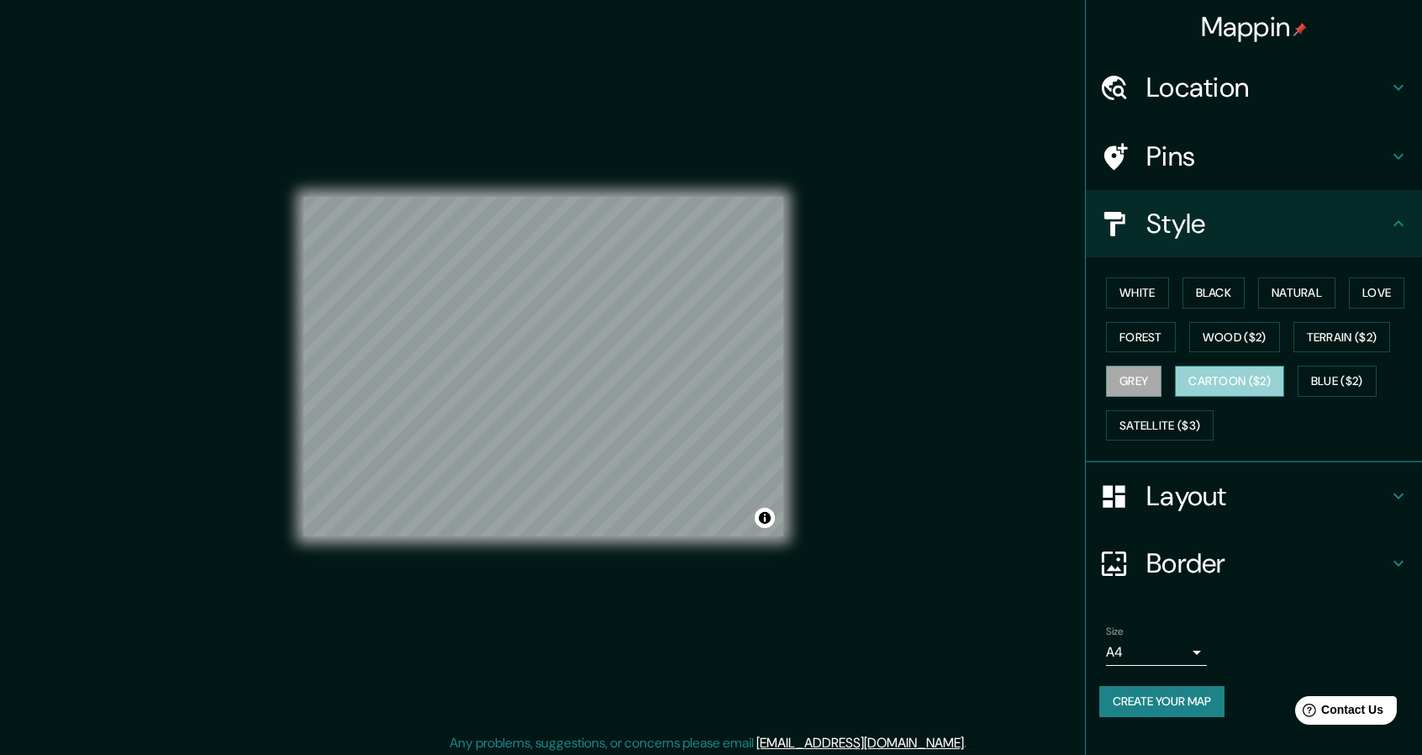
click at [1227, 376] on button "Cartoon ($2)" at bounding box center [1229, 381] width 109 height 31
click at [1331, 379] on button "Blue ($2)" at bounding box center [1337, 381] width 79 height 31
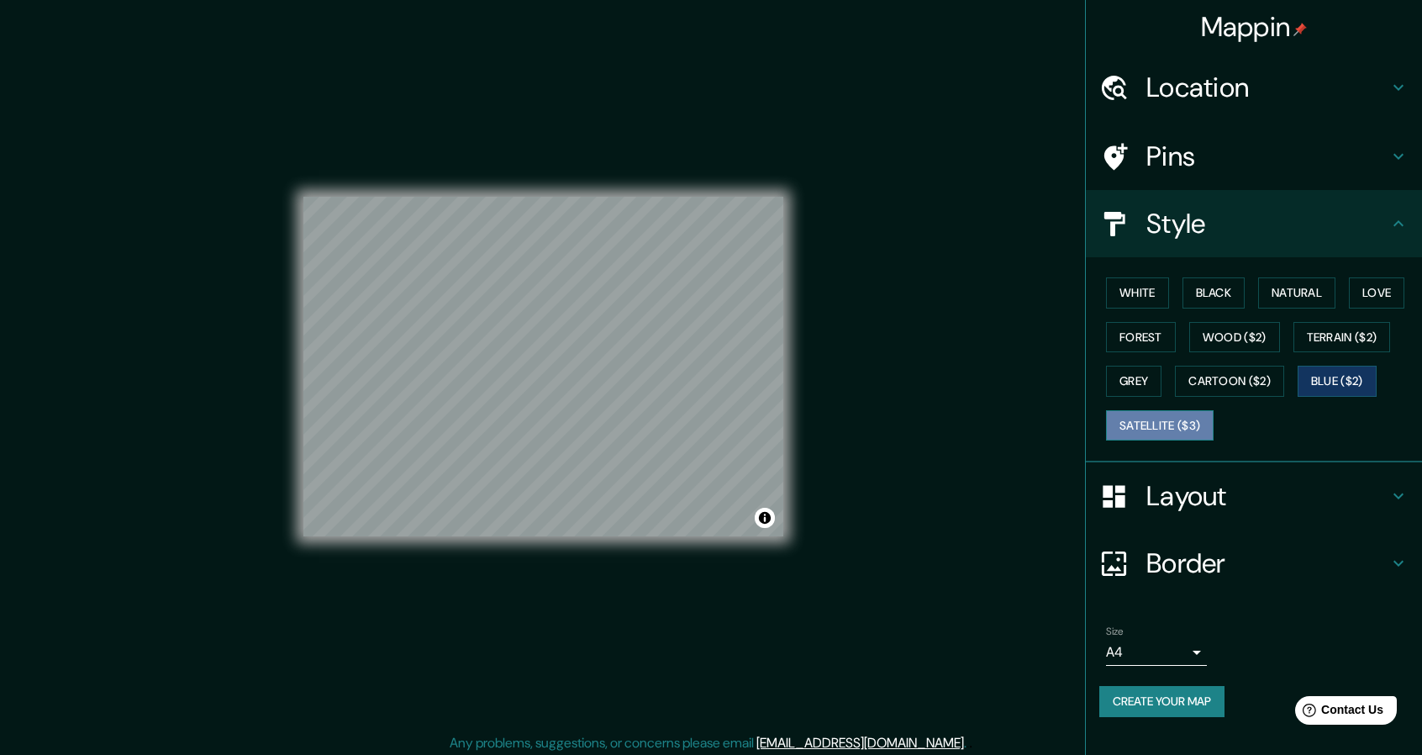
click at [1157, 424] on button "Satellite ($3)" at bounding box center [1160, 425] width 108 height 31
click at [1145, 297] on button "White" at bounding box center [1137, 292] width 63 height 31
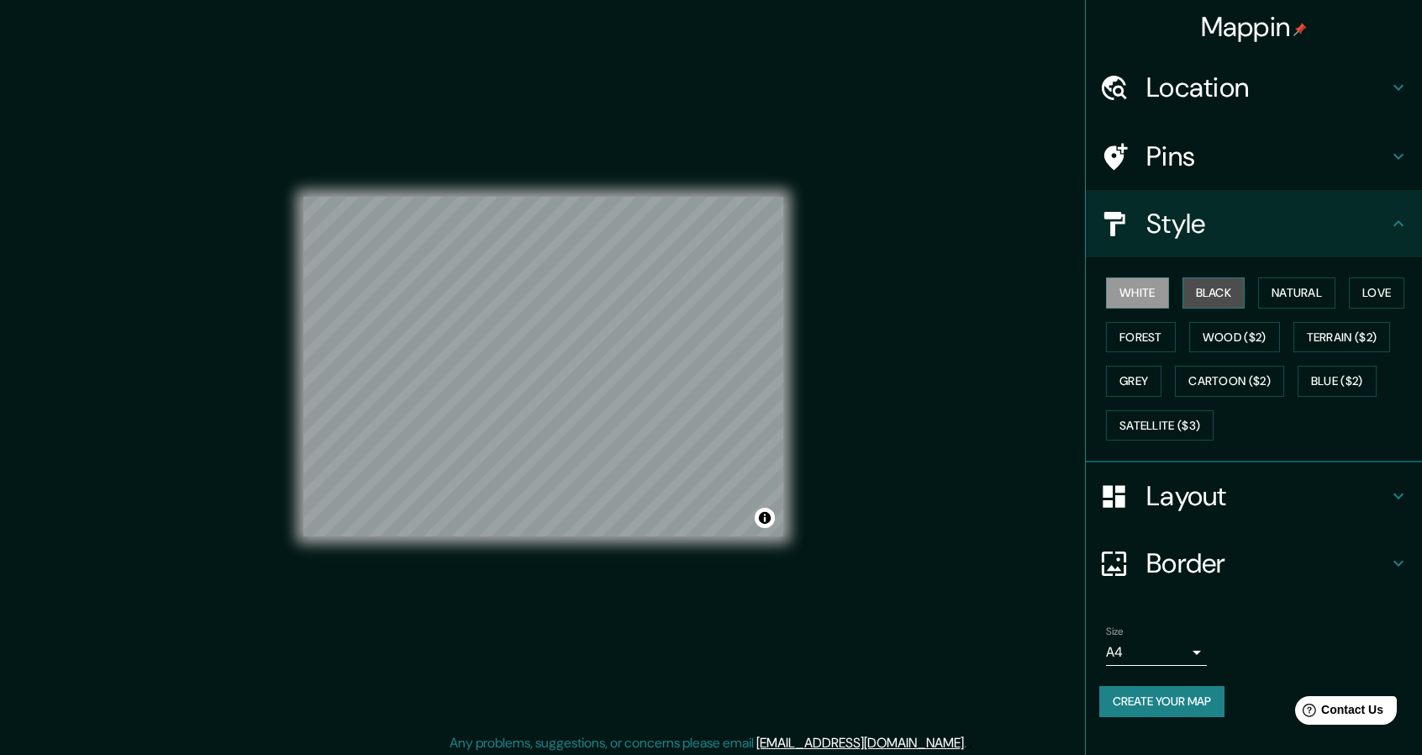
click at [1215, 298] on button "Black" at bounding box center [1214, 292] width 63 height 31
click at [1301, 291] on button "Natural" at bounding box center [1296, 292] width 77 height 31
click at [1167, 303] on button "White" at bounding box center [1137, 292] width 63 height 31
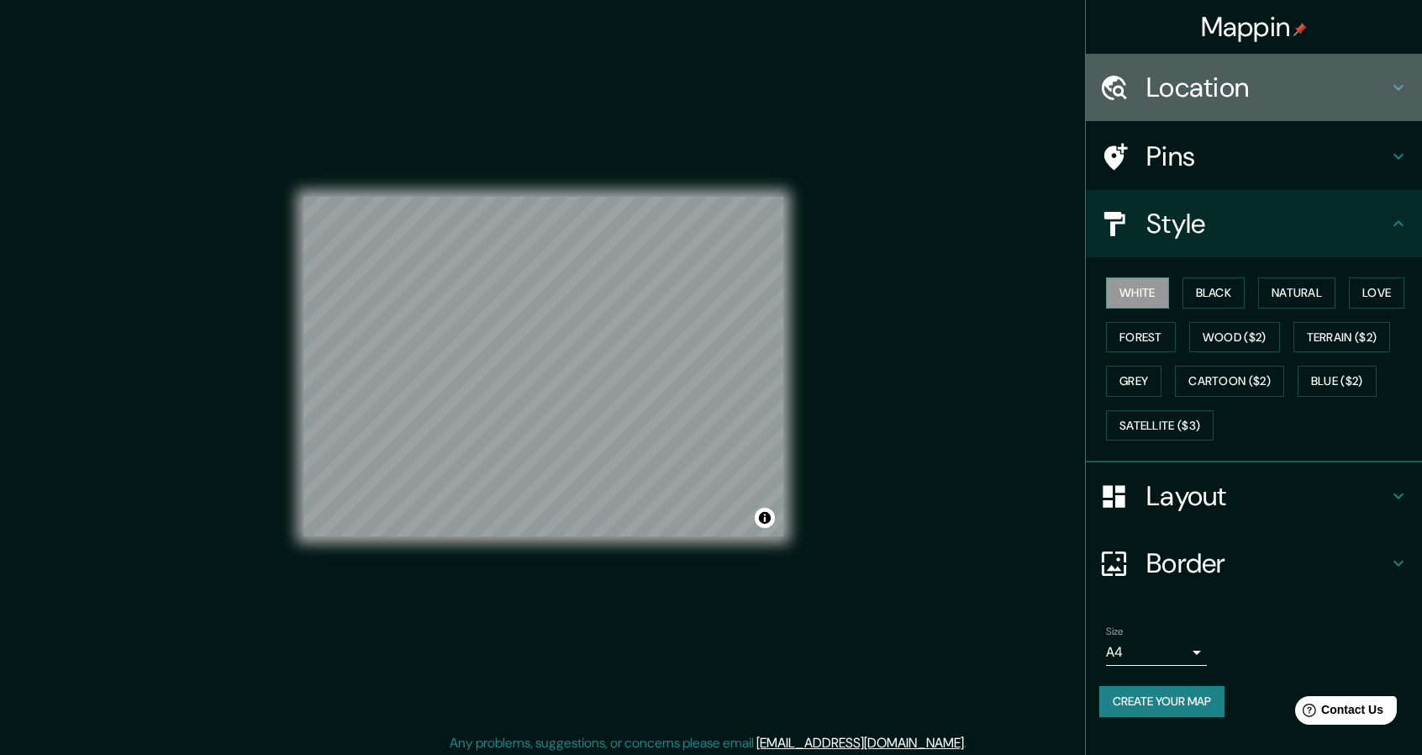
click at [1230, 105] on div "Location" at bounding box center [1254, 87] width 336 height 67
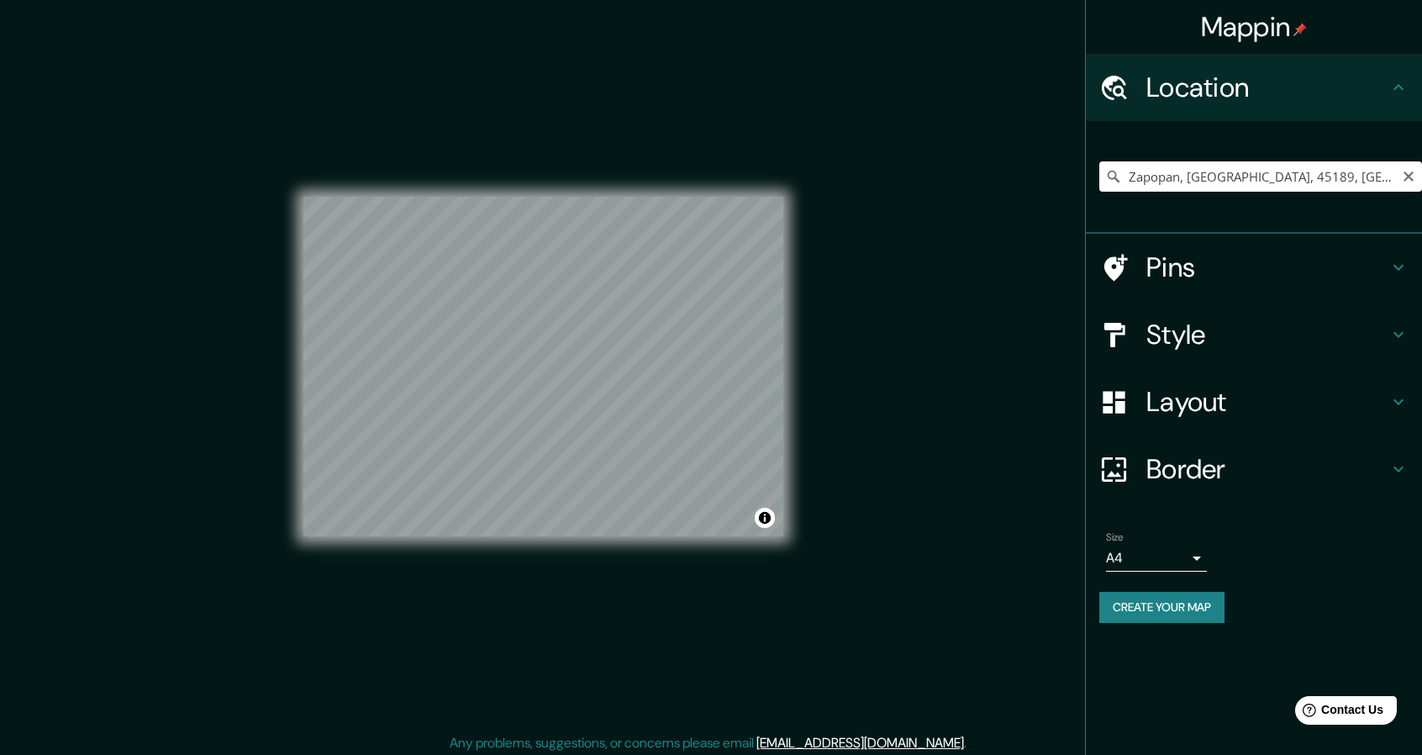
click at [1331, 171] on input "Zapopan, [GEOGRAPHIC_DATA], 45189, [GEOGRAPHIC_DATA]" at bounding box center [1260, 176] width 323 height 30
click at [1360, 177] on input "Zapopan, [GEOGRAPHIC_DATA], 45189, [GEOGRAPHIC_DATA]" at bounding box center [1260, 176] width 323 height 30
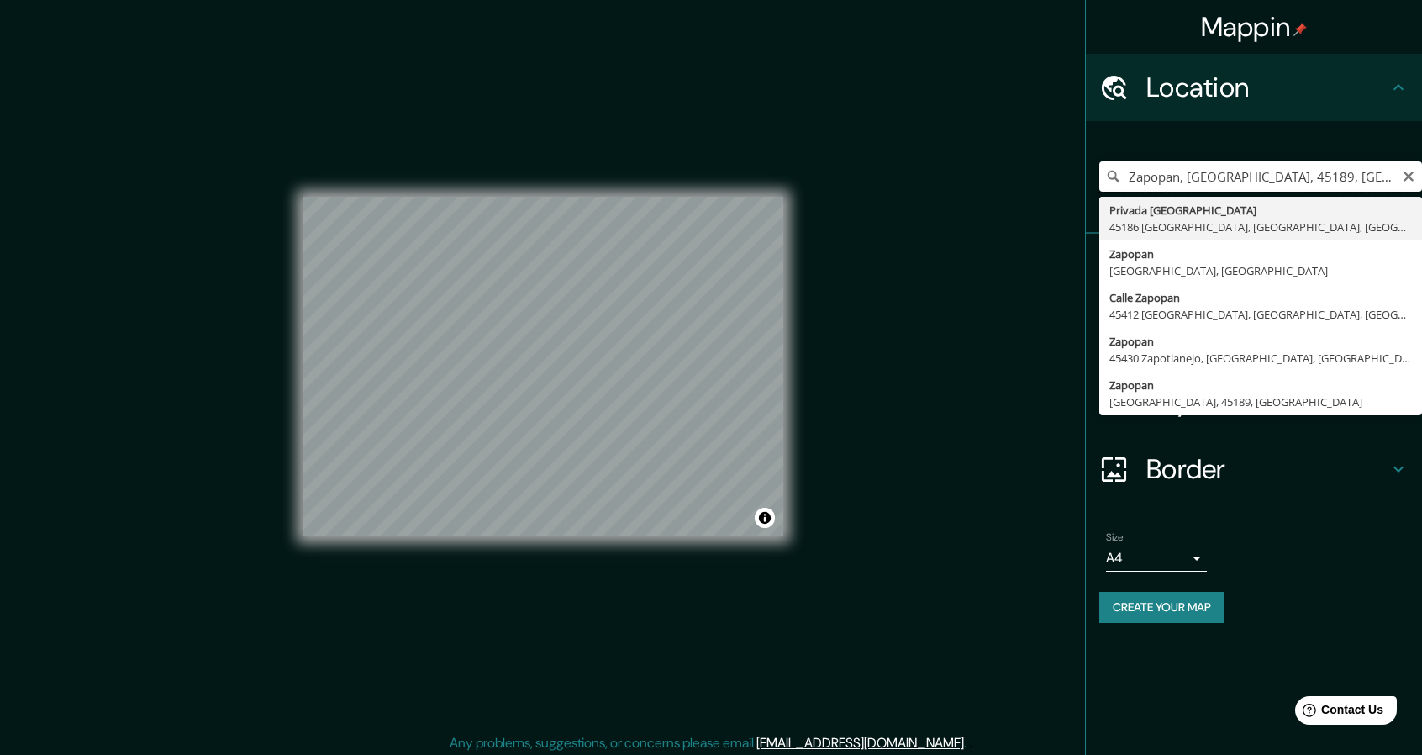
click at [1336, 182] on input "Zapopan, [GEOGRAPHIC_DATA], 45189, [GEOGRAPHIC_DATA]" at bounding box center [1260, 176] width 323 height 30
type input "Privada [GEOGRAPHIC_DATA], 45186 [GEOGRAPHIC_DATA], [GEOGRAPHIC_DATA], [GEOGRAP…"
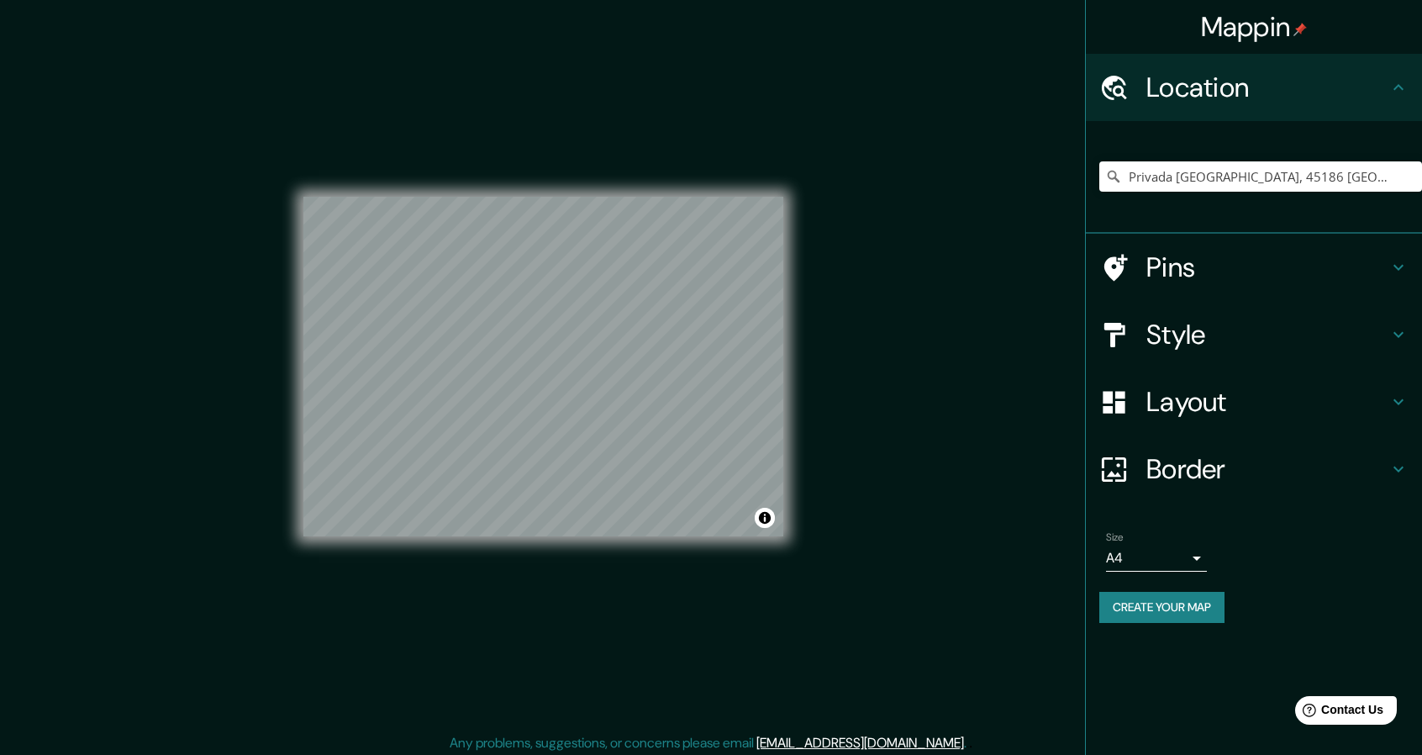
click at [966, 318] on div "Mappin Location [GEOGRAPHIC_DATA] [GEOGRAPHIC_DATA], [GEOGRAPHIC_DATA], [GEOGRA…" at bounding box center [711, 380] width 1422 height 760
